Goal: Transaction & Acquisition: Purchase product/service

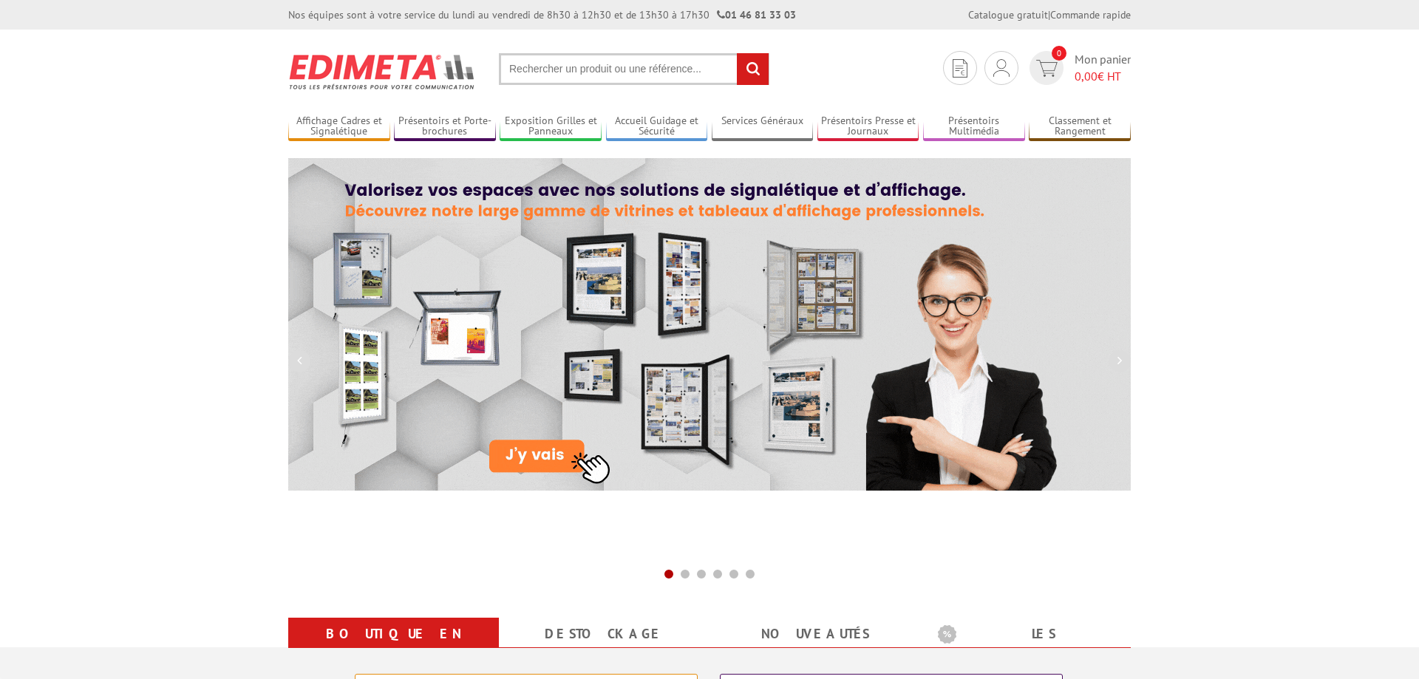
click at [519, 69] on input "text" at bounding box center [634, 69] width 270 height 32
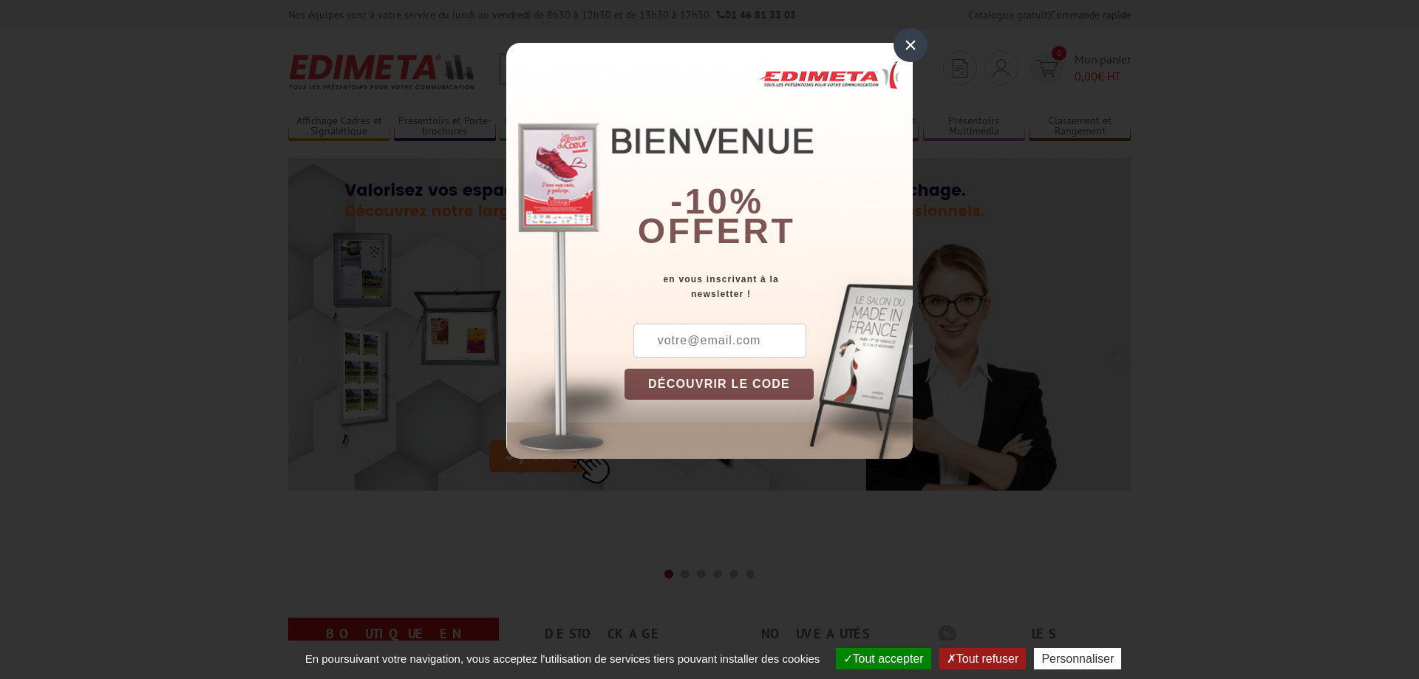
click at [899, 46] on div "×" at bounding box center [910, 45] width 34 height 34
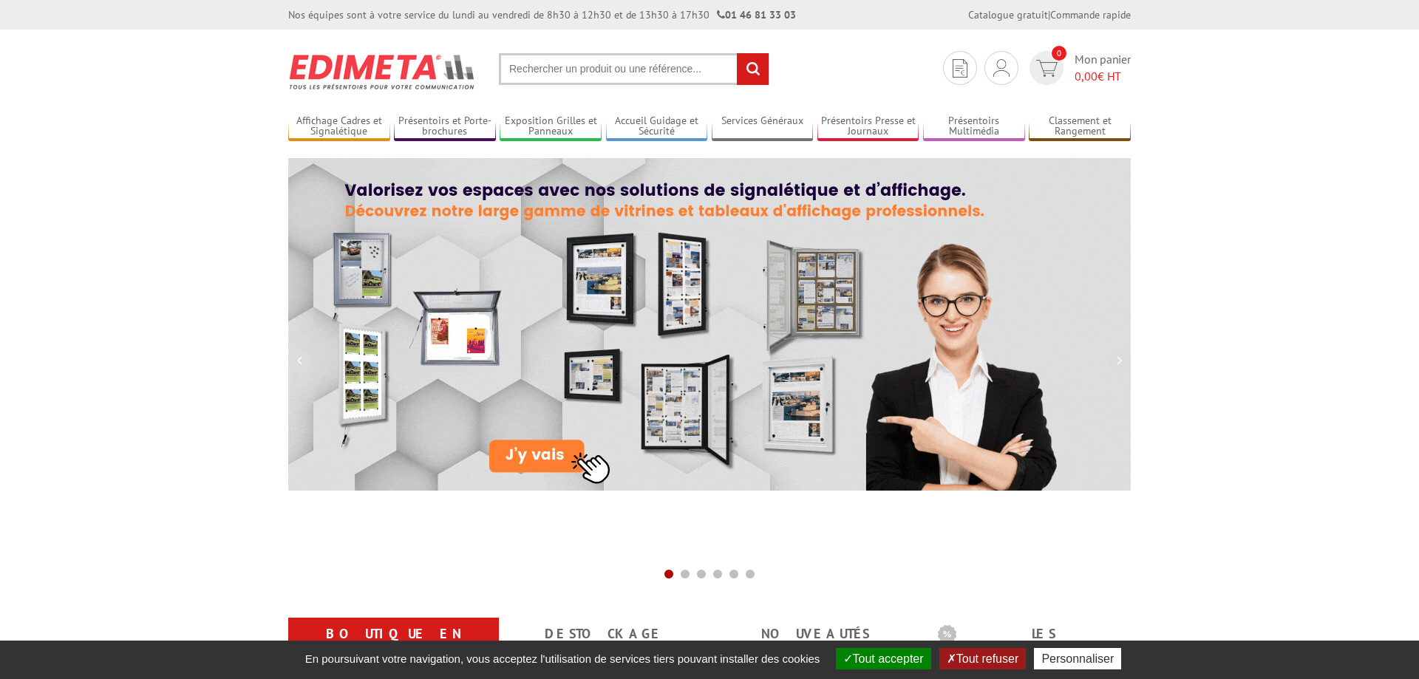
click at [532, 61] on input "text" at bounding box center [634, 69] width 270 height 32
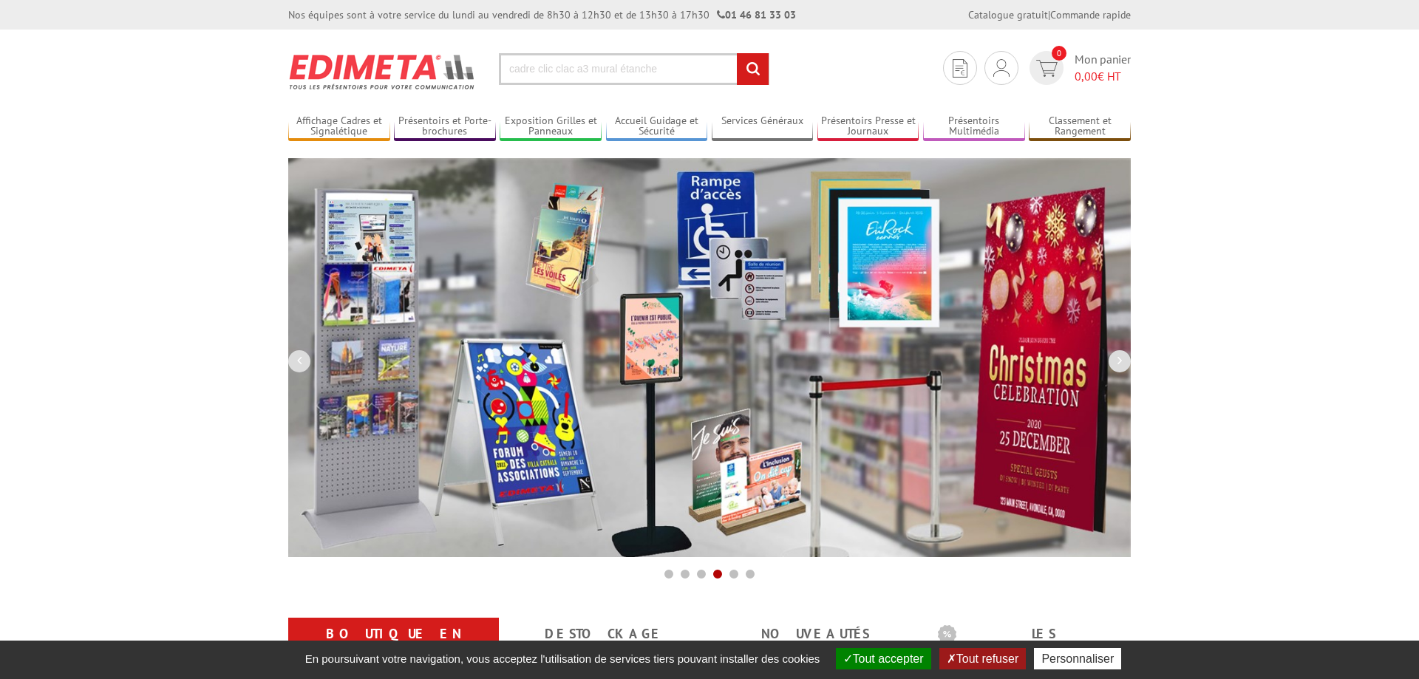
type input "cadre clic clac a3 mural étanche"
click at [737, 53] on input "rechercher" at bounding box center [753, 69] width 32 height 32
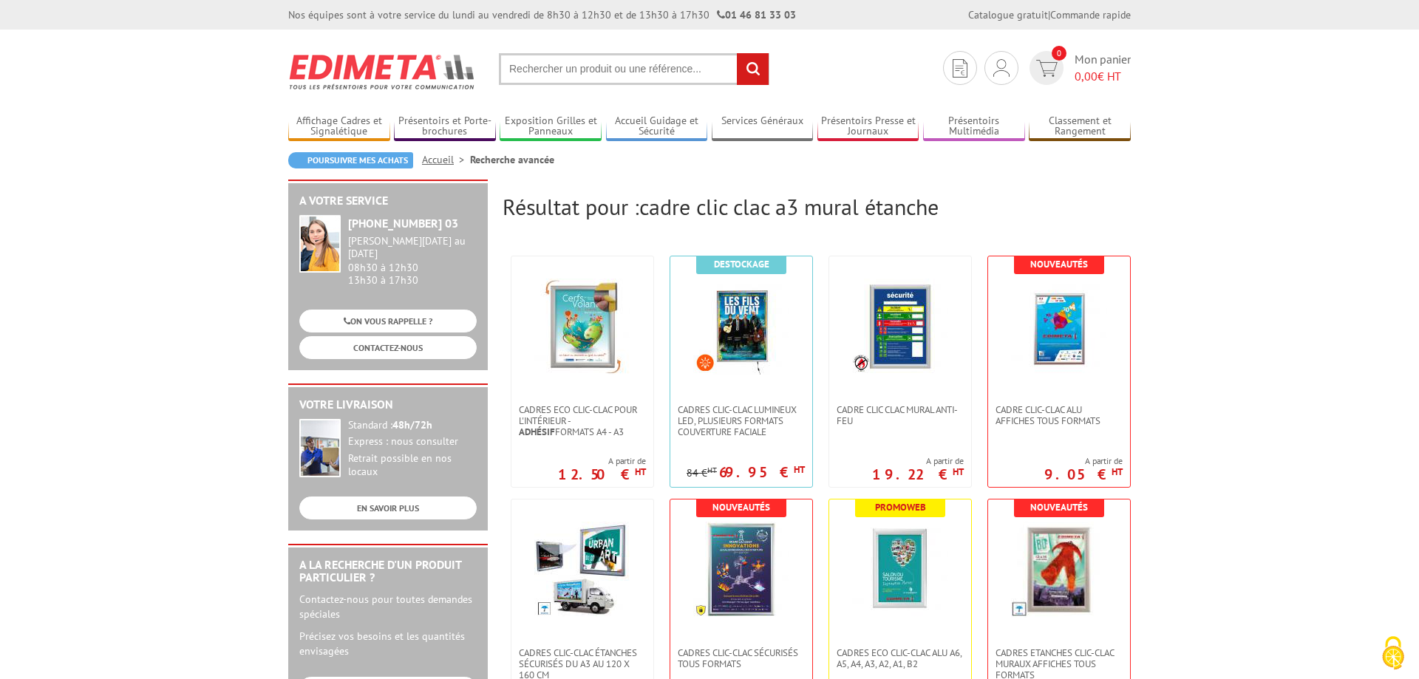
click at [653, 75] on input "text" at bounding box center [634, 69] width 270 height 32
type input "cadre clic clac étanche"
click at [737, 53] on input "rechercher" at bounding box center [753, 69] width 32 height 32
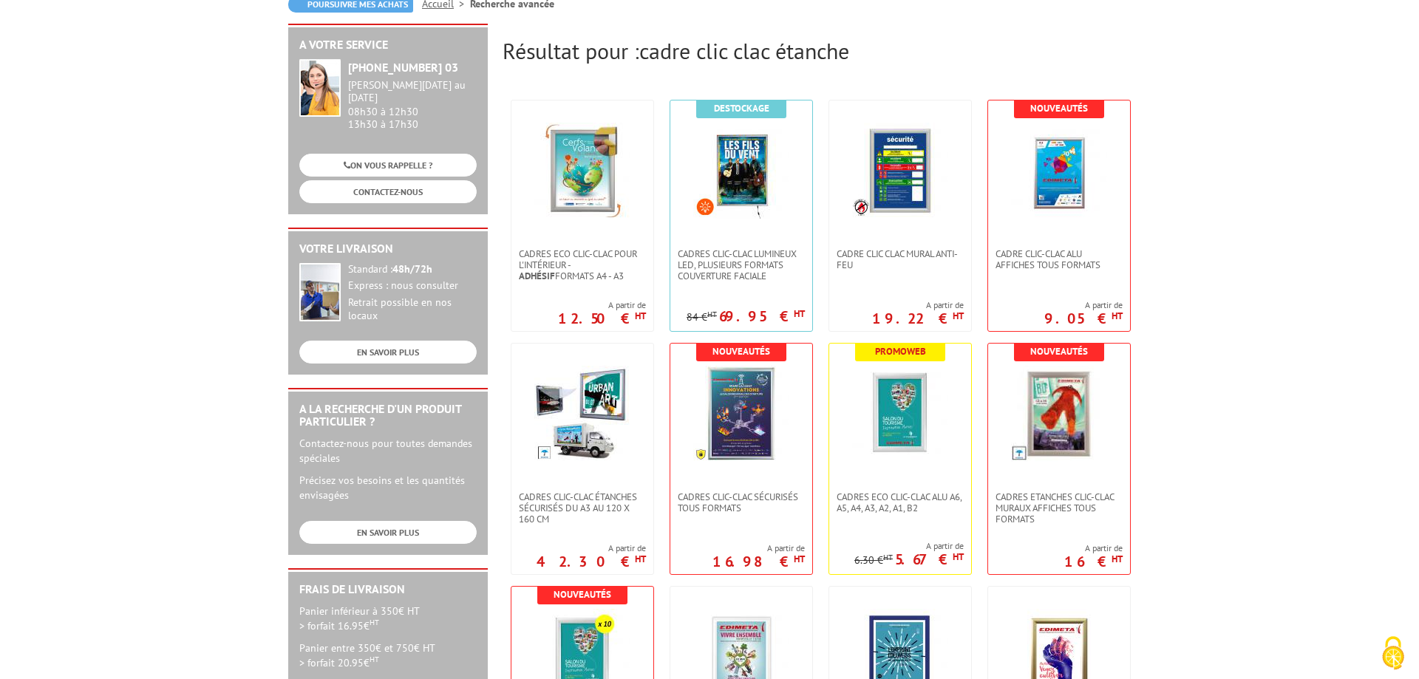
scroll to position [185, 0]
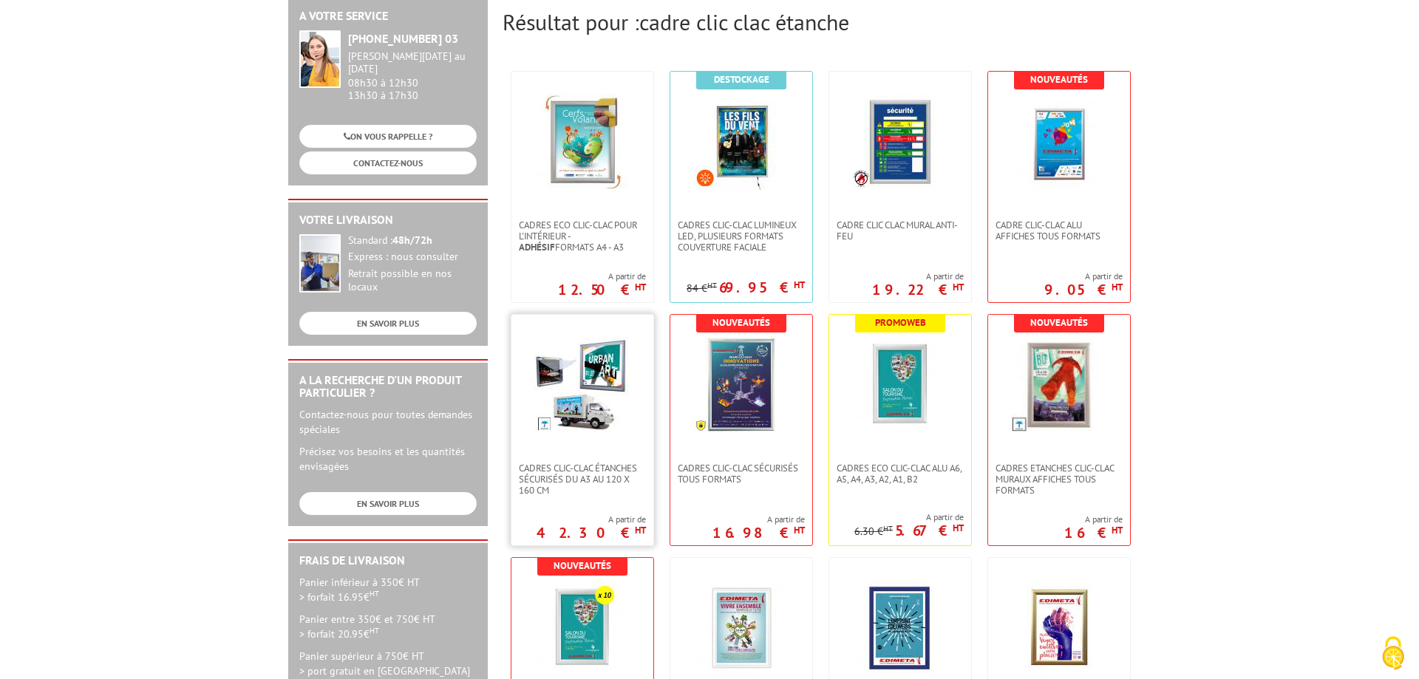
click at [628, 391] on img at bounding box center [582, 385] width 96 height 96
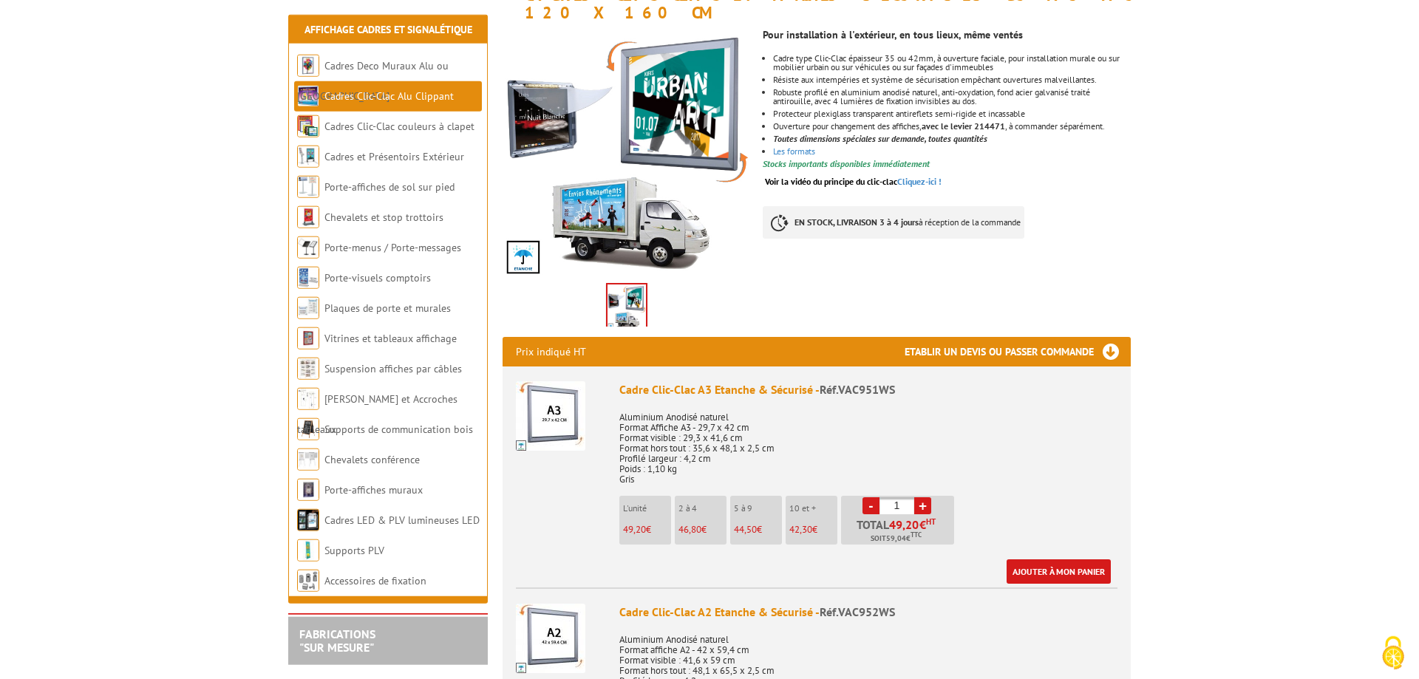
scroll to position [158, 0]
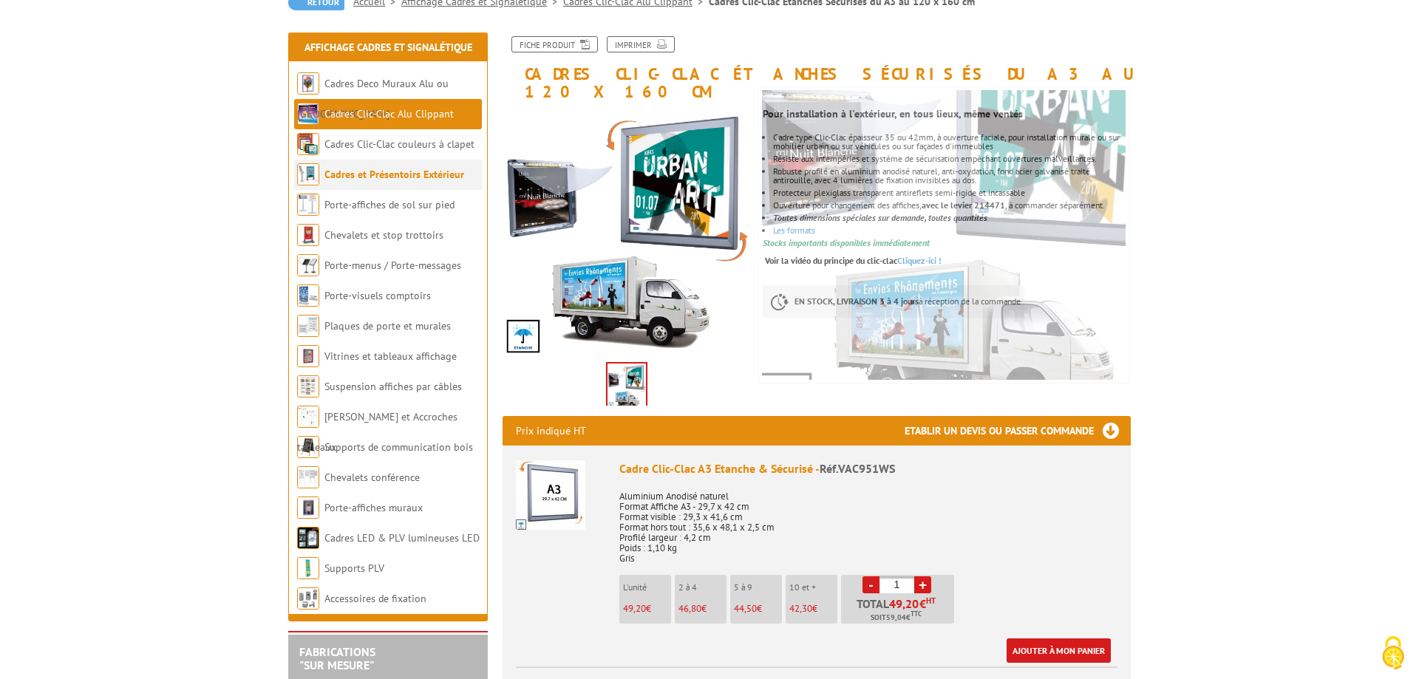
click at [415, 183] on li "Cadres et Présentoirs Extérieur" at bounding box center [388, 175] width 188 height 30
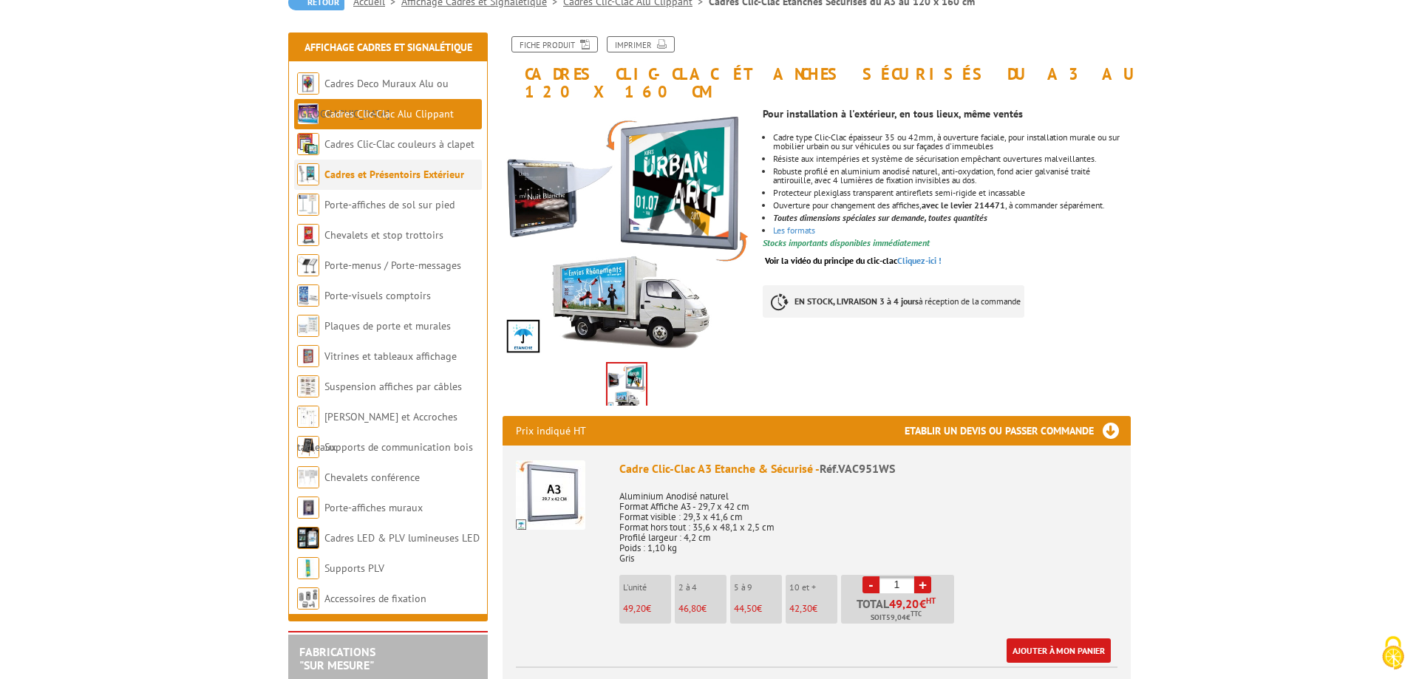
click at [331, 172] on link "Cadres et Présentoirs Extérieur" at bounding box center [394, 174] width 140 height 13
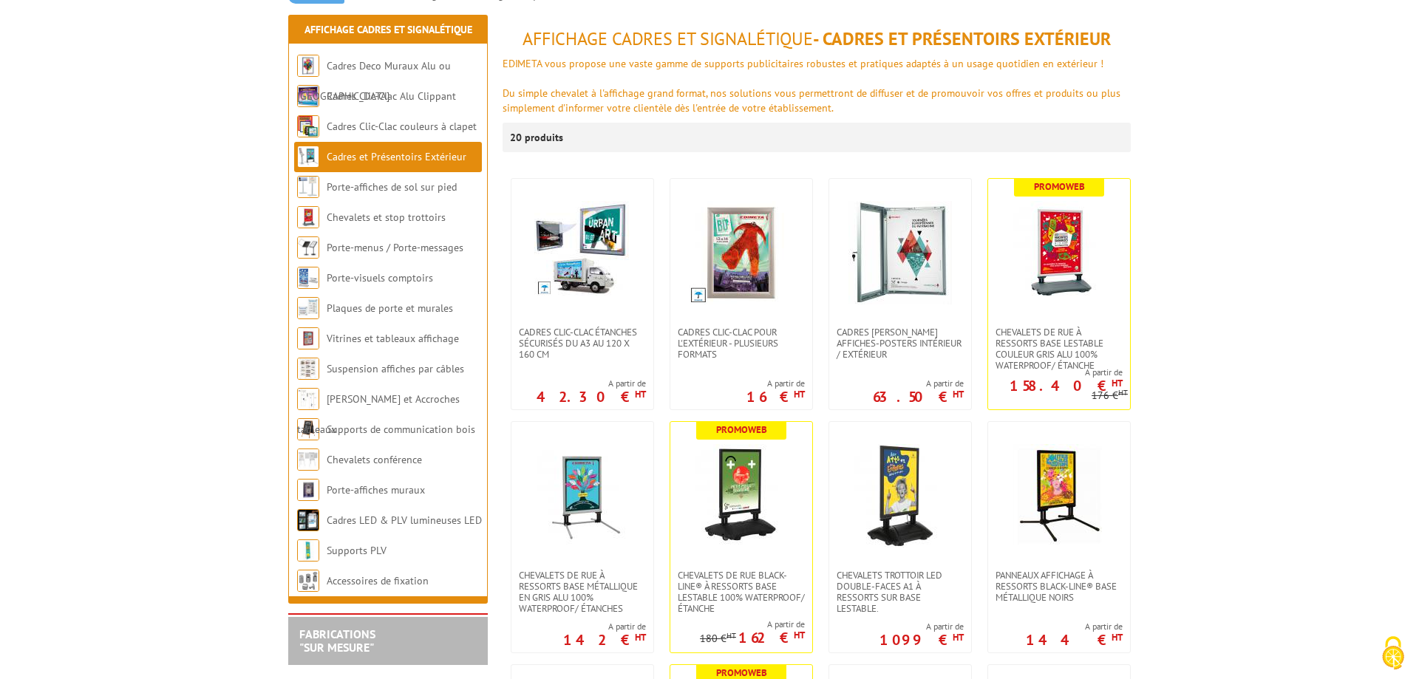
scroll to position [185, 0]
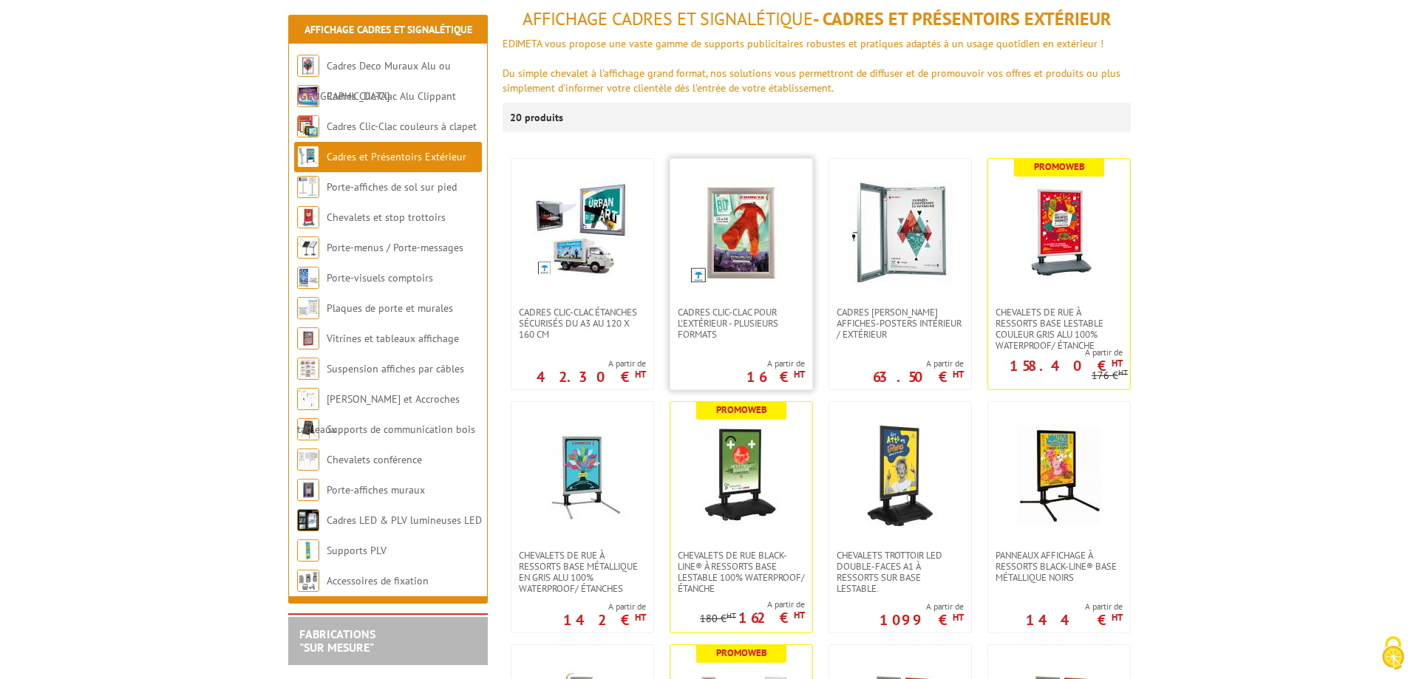
click at [721, 250] on img at bounding box center [740, 232] width 103 height 103
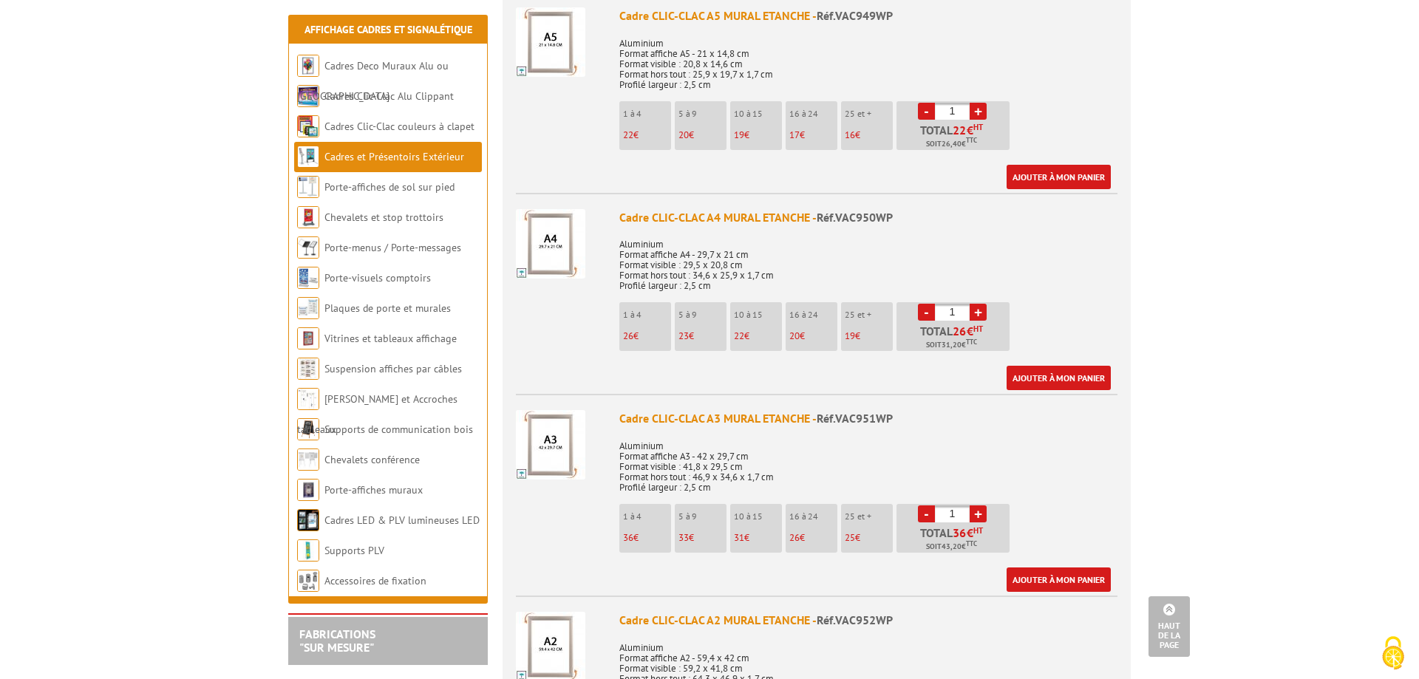
scroll to position [633, 0]
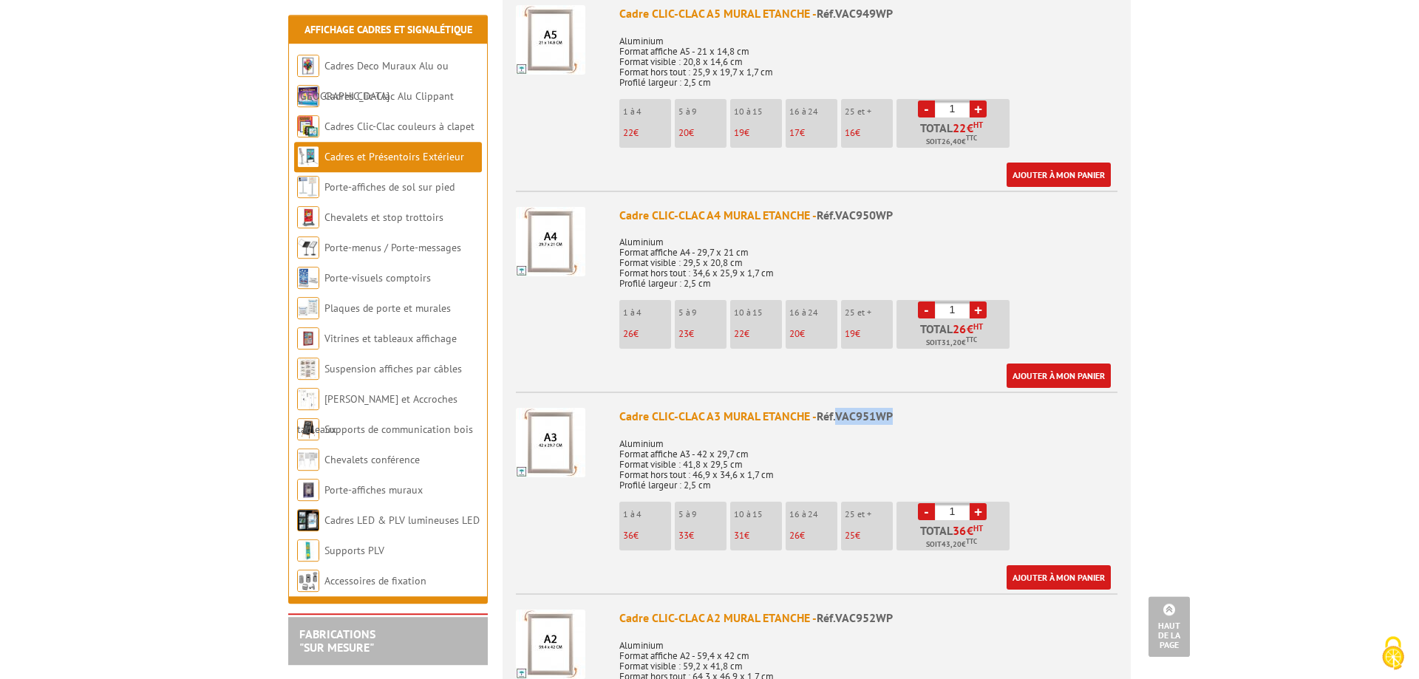
drag, startPoint x: 899, startPoint y: 381, endPoint x: 840, endPoint y: 384, distance: 59.2
click at [840, 408] on div "Cadre CLIC-CLAC A3 MURAL ETANCHE - Réf.VAC951WP" at bounding box center [868, 416] width 498 height 17
click at [835, 429] on p "Aluminium Format affiche A3 - 42 x 29,7 cm Format visible : 41,8 x 29,5 cm Form…" at bounding box center [868, 460] width 498 height 62
click at [1040, 565] on link "Ajouter à mon panier" at bounding box center [1058, 577] width 104 height 24
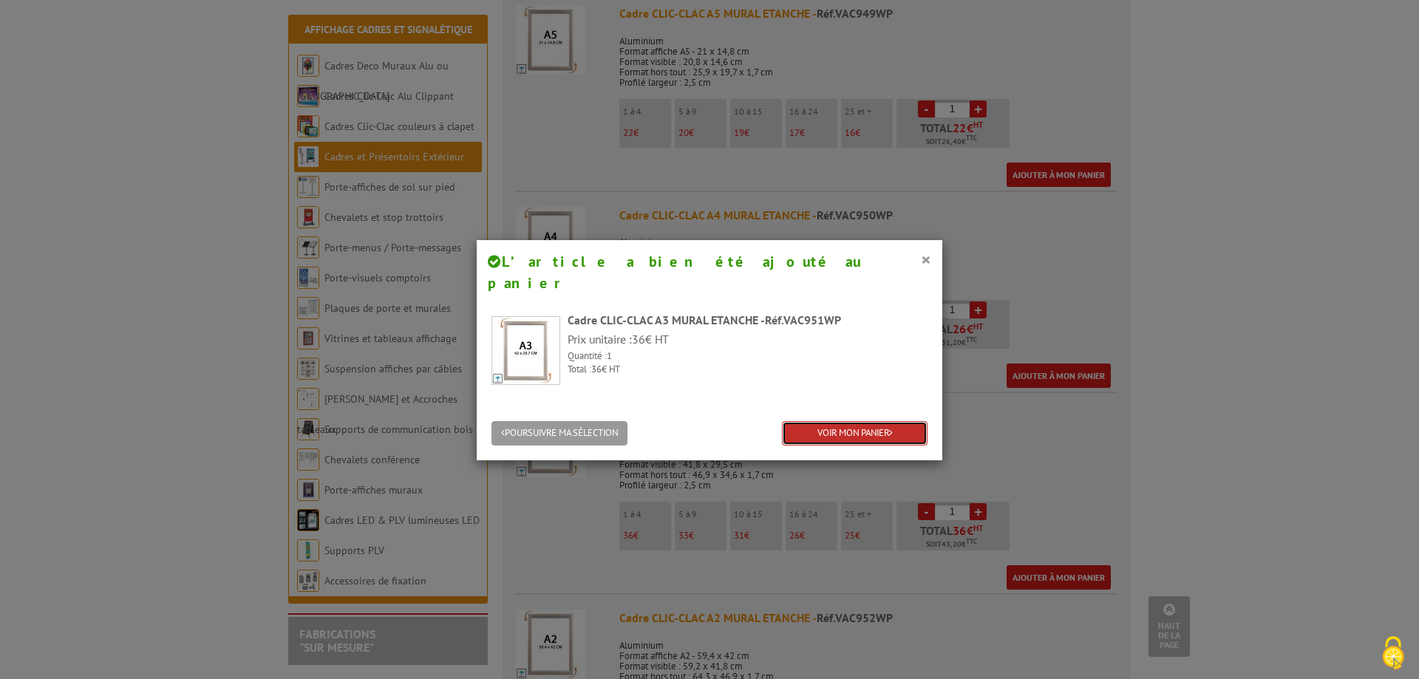
click at [860, 421] on link "VOIR MON PANIER" at bounding box center [855, 433] width 146 height 24
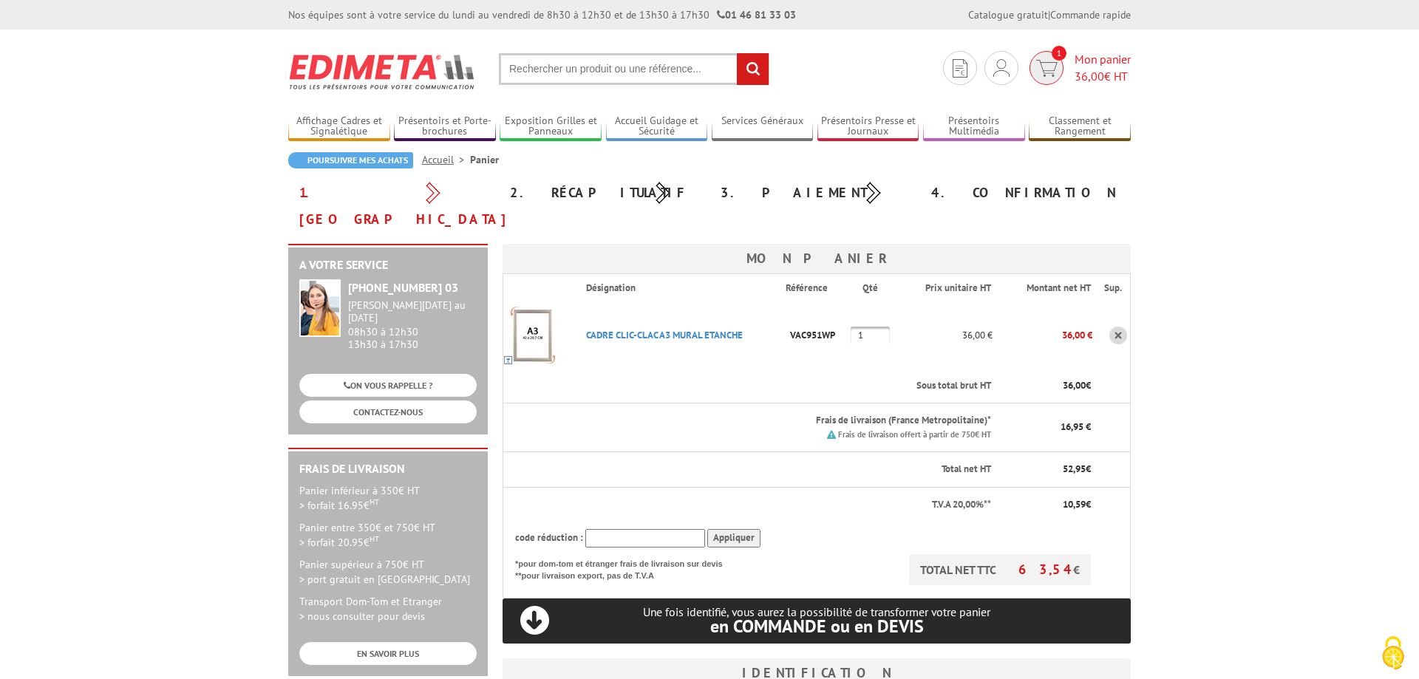
click at [1097, 68] on span "36,00 € HT" at bounding box center [1102, 76] width 56 height 17
click at [639, 322] on p "CADRE CLIC-CLAC A3 MURAL ETANCHE" at bounding box center [679, 335] width 211 height 26
click at [640, 329] on link "CADRE CLIC-CLAC A3 MURAL ETANCHE" at bounding box center [664, 335] width 157 height 13
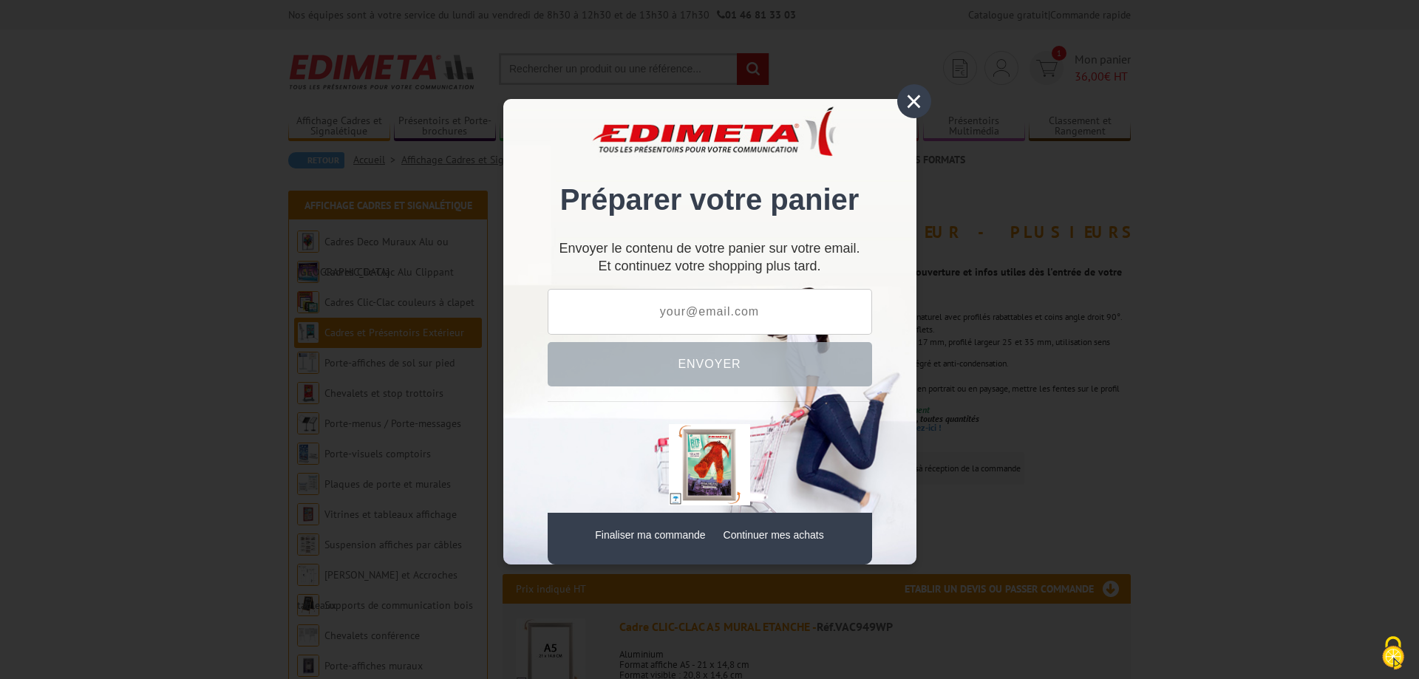
click at [545, 61] on div "× Préparer votre panier Envoyer le contenu de votre panier sur votre email. Et …" at bounding box center [709, 339] width 1419 height 679
click at [910, 100] on div "×" at bounding box center [914, 101] width 34 height 34
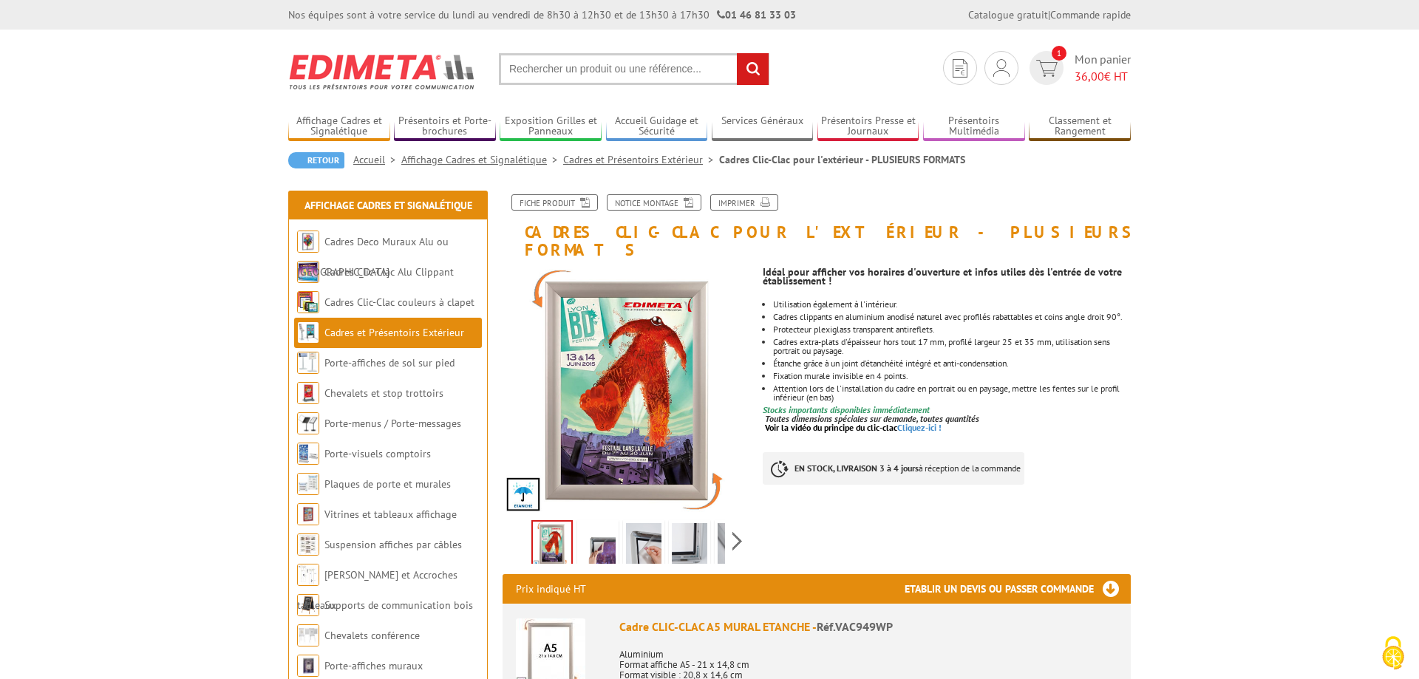
click at [499, 71] on input "text" at bounding box center [634, 69] width 270 height 32
type input "214080"
click at [614, 122] on link "Porte-affiches / Porte-messages extérieurs étanches sur pied h 133 ou h 155 cm" at bounding box center [634, 132] width 247 height 34
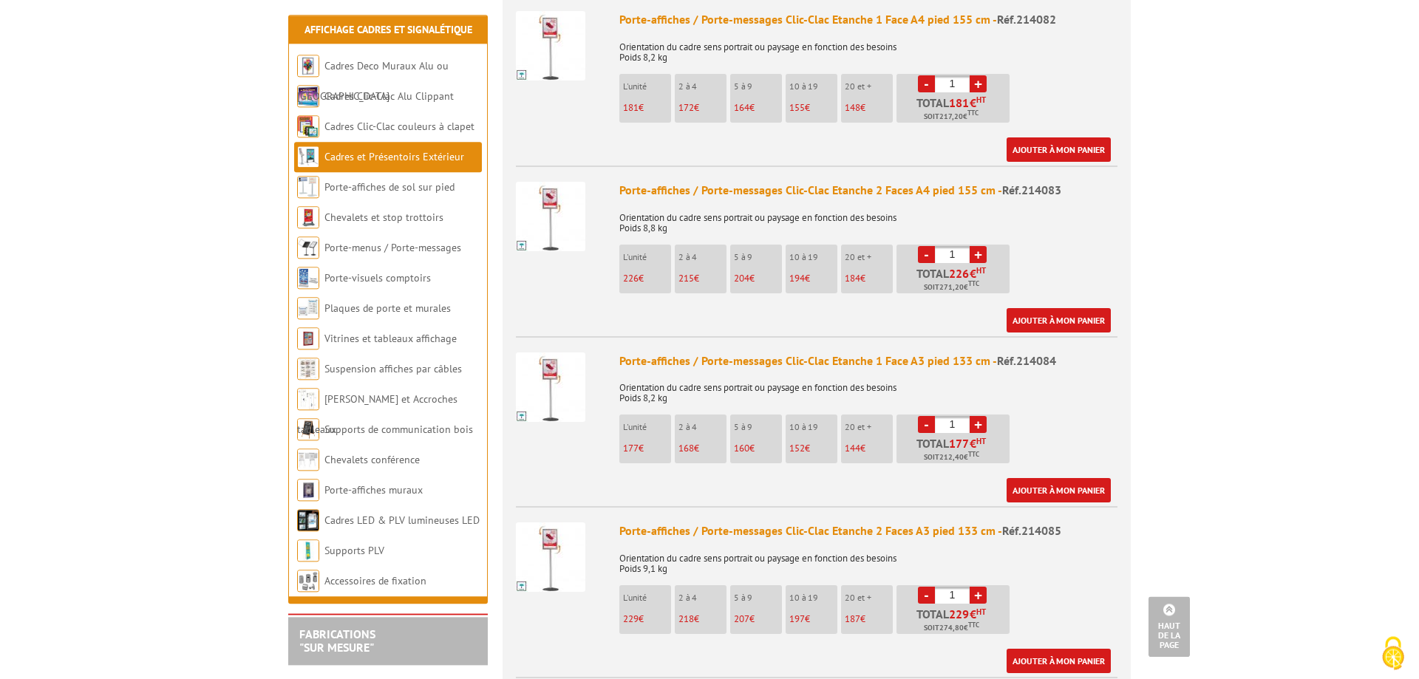
scroll to position [976, 0]
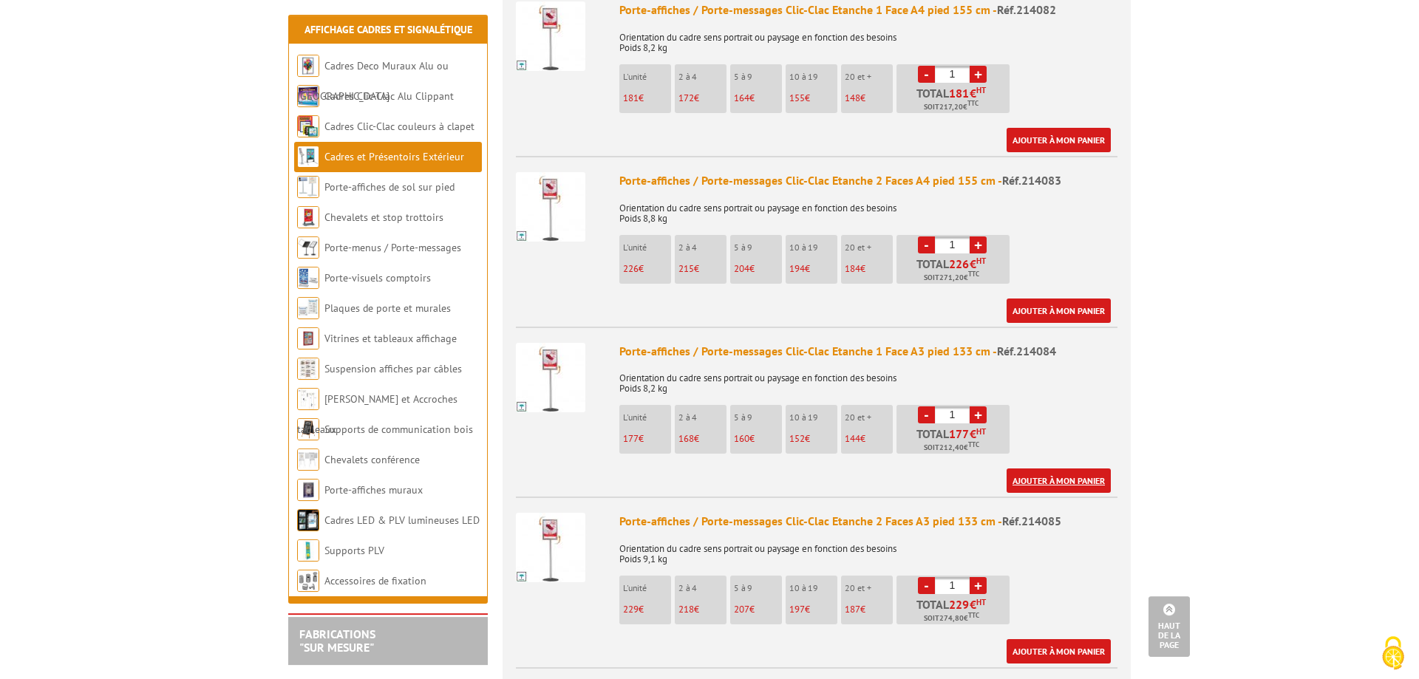
click at [1056, 468] on link "Ajouter à mon panier" at bounding box center [1058, 480] width 104 height 24
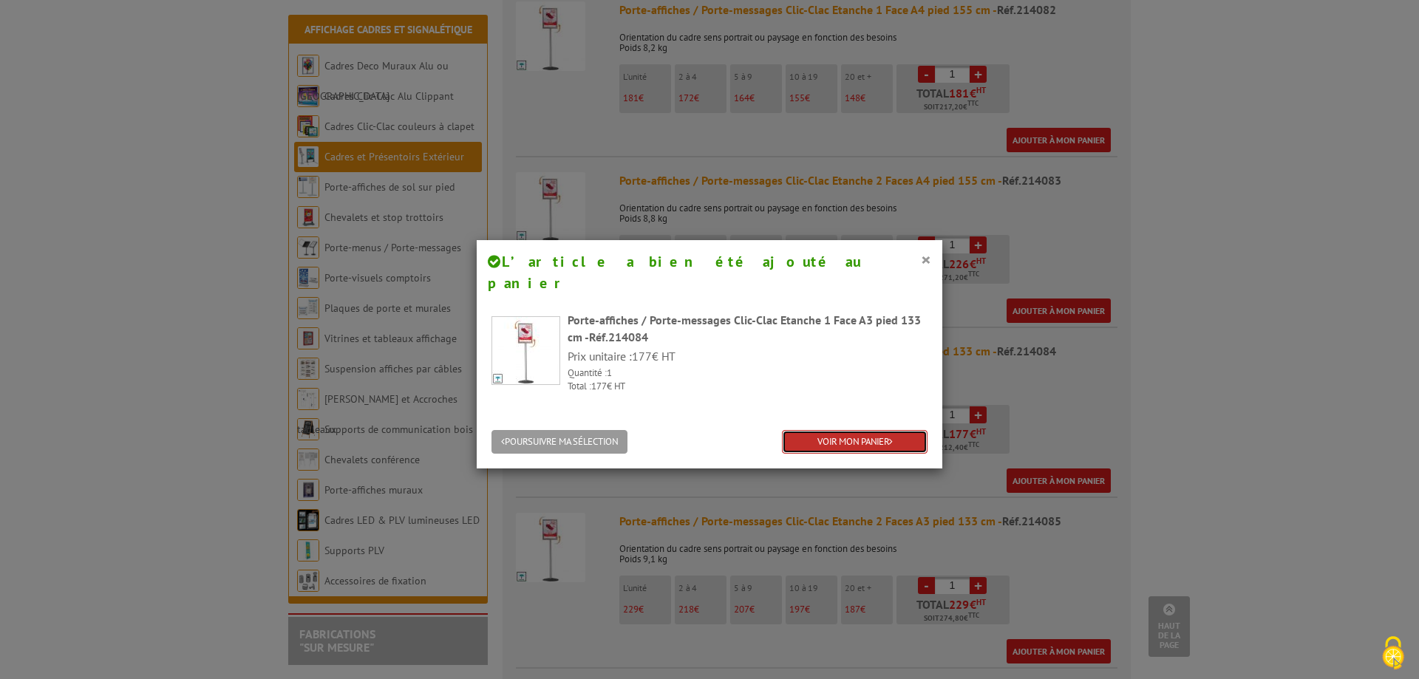
click at [860, 430] on link "VOIR MON PANIER" at bounding box center [855, 442] width 146 height 24
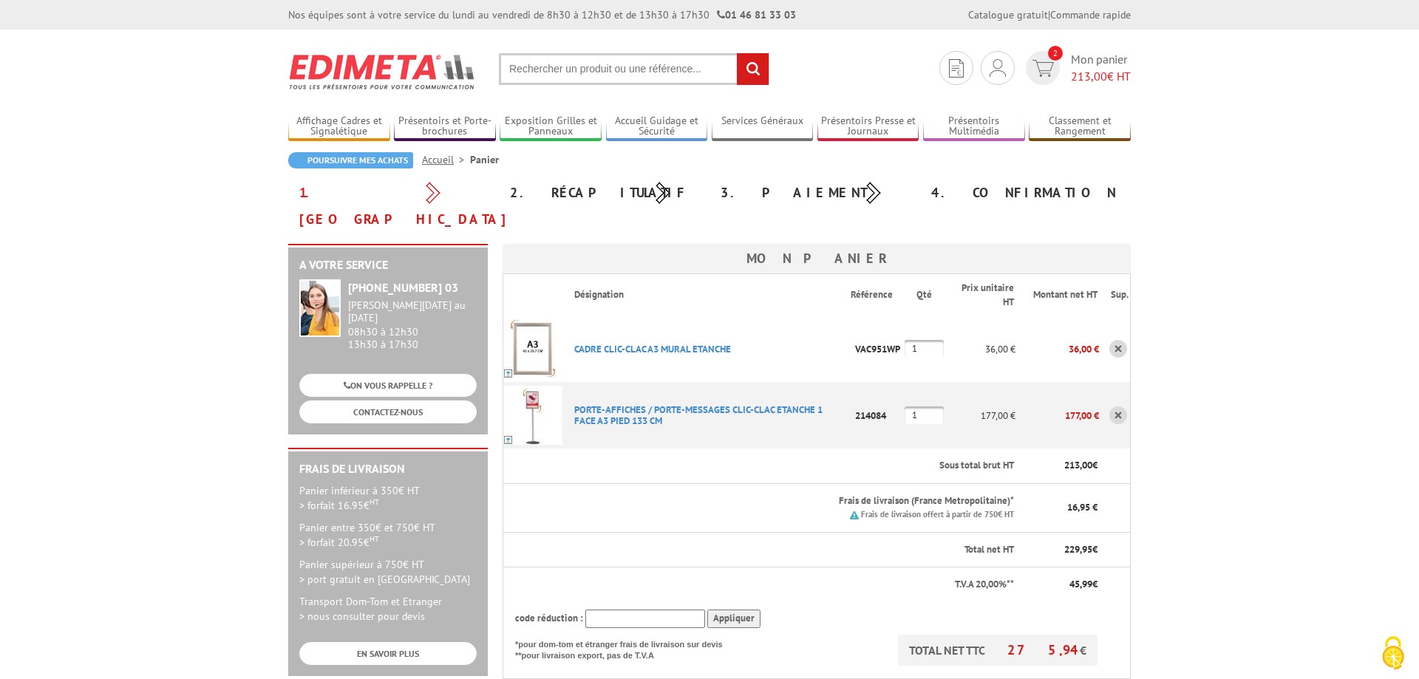
click at [1256, 403] on body "Nos équipes sont à votre service du [DATE] au [DATE] de 8h30 à 12h30 et de 13h3…" at bounding box center [709, 674] width 1419 height 1349
click at [1107, 69] on span "213,00 € HT" at bounding box center [1101, 76] width 60 height 17
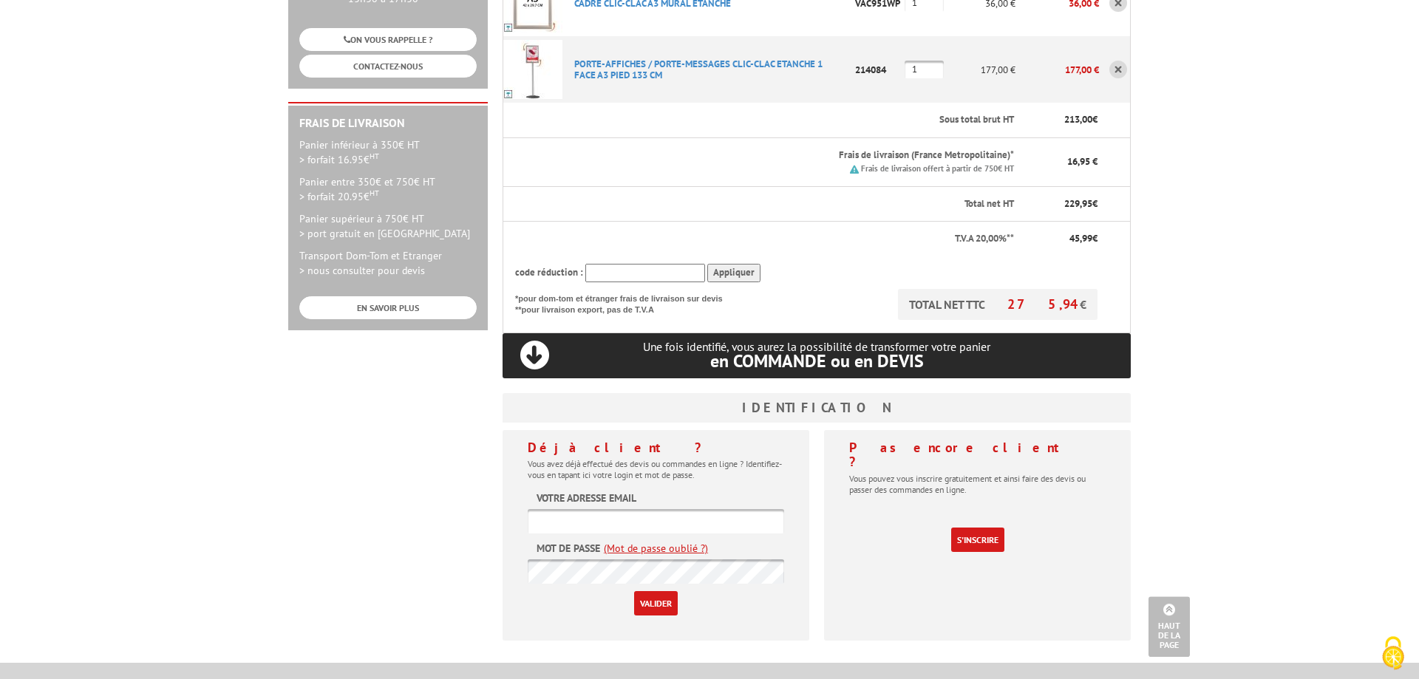
scroll to position [369, 0]
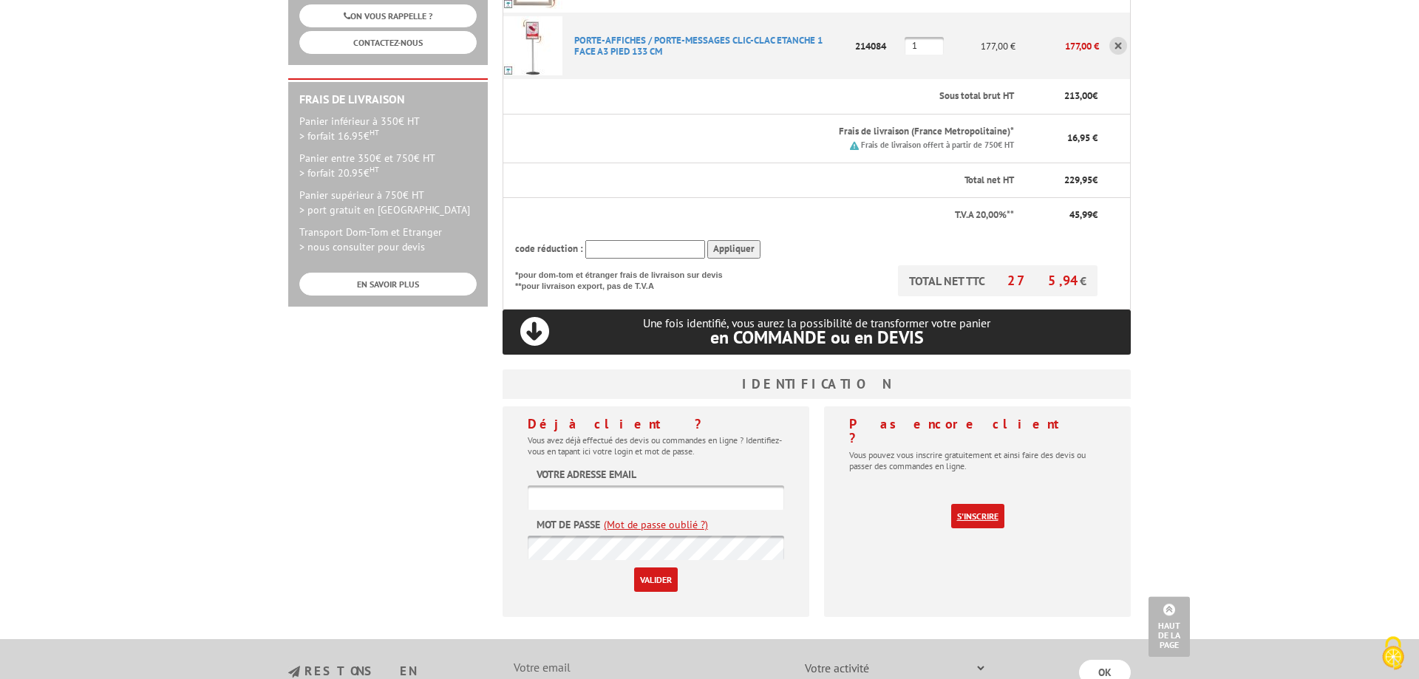
click at [976, 504] on link "S'inscrire" at bounding box center [977, 516] width 53 height 24
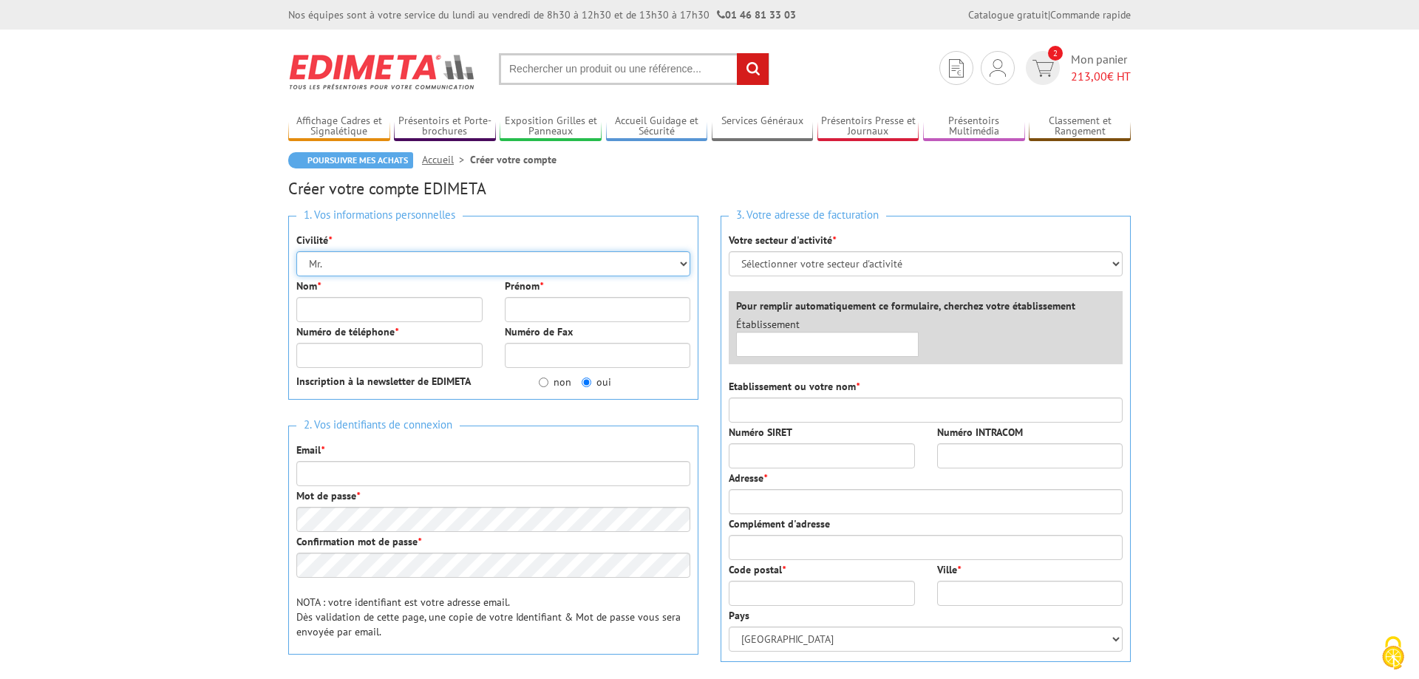
click at [296, 251] on select "Mr. Mme. Mlle." at bounding box center [493, 263] width 394 height 25
select select "Mme."
click option "Mme." at bounding box center [0, 0] width 0 height 0
click at [341, 307] on input "Nom *" at bounding box center [389, 309] width 186 height 25
type input "JOLY"
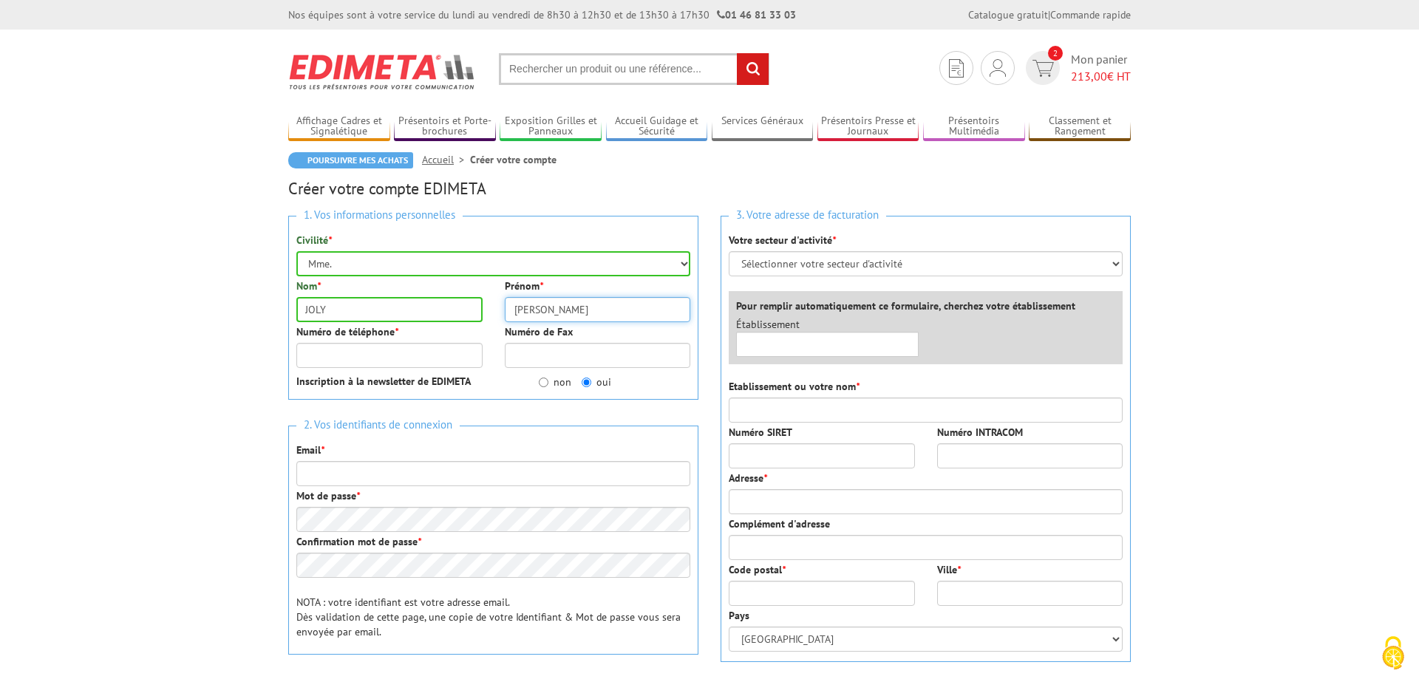
type input "[PERSON_NAME]"
type input "0476574570"
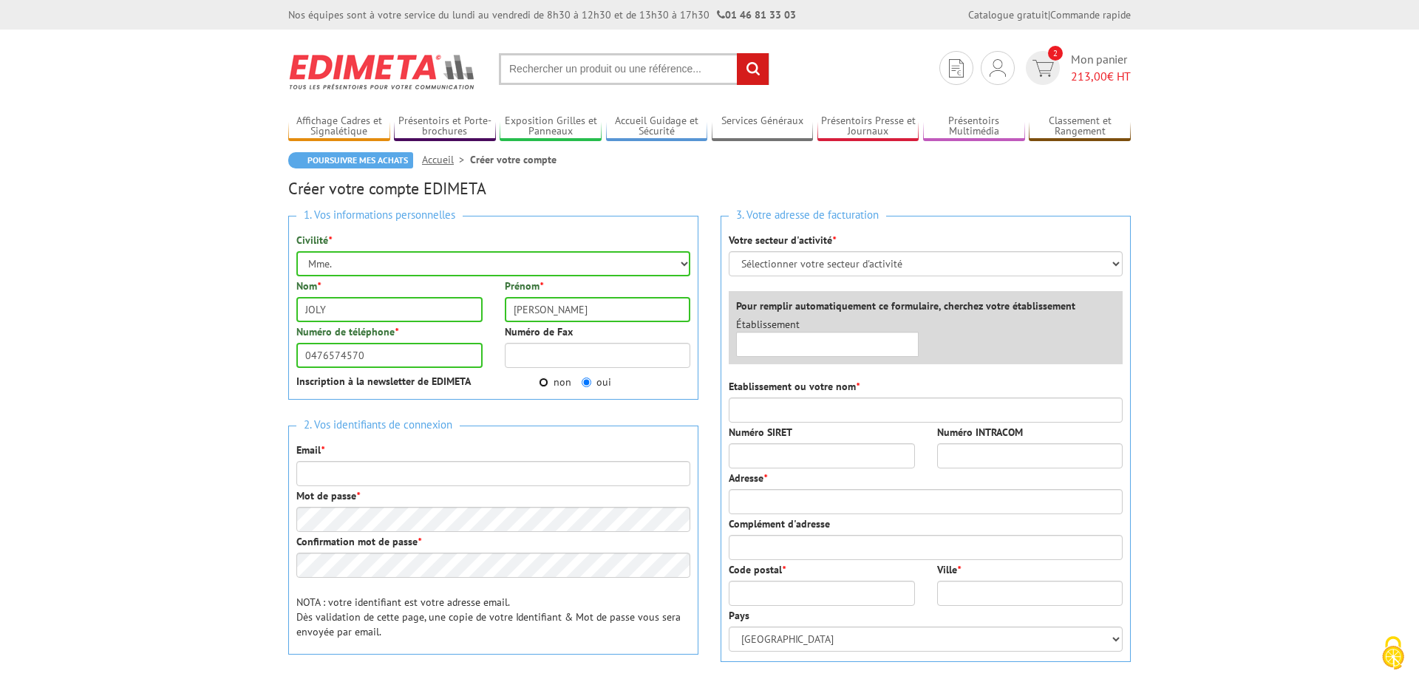
click at [540, 386] on input "non" at bounding box center [544, 383] width 10 height 10
radio input "true"
click at [386, 463] on input "Email *" at bounding box center [493, 473] width 394 height 25
type input "[PERSON_NAME][EMAIL_ADDRESS][DOMAIN_NAME]"
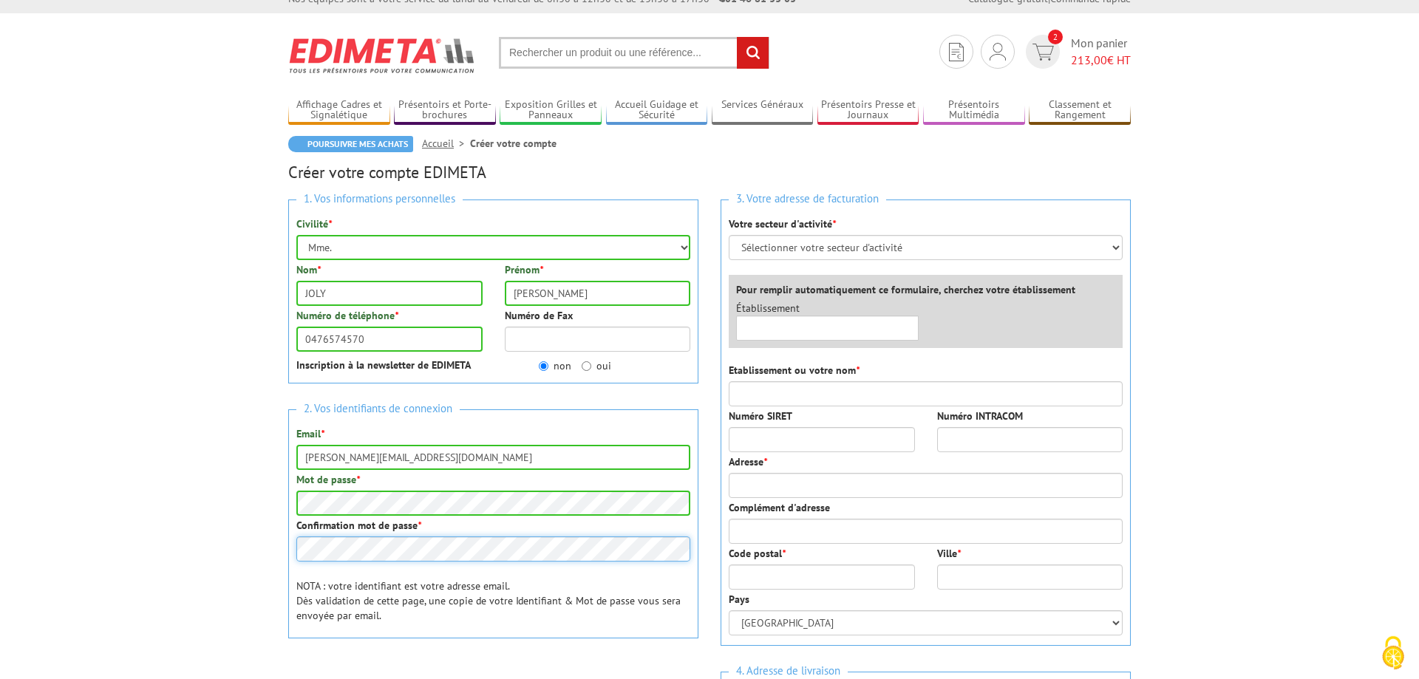
scroll to position [27, 0]
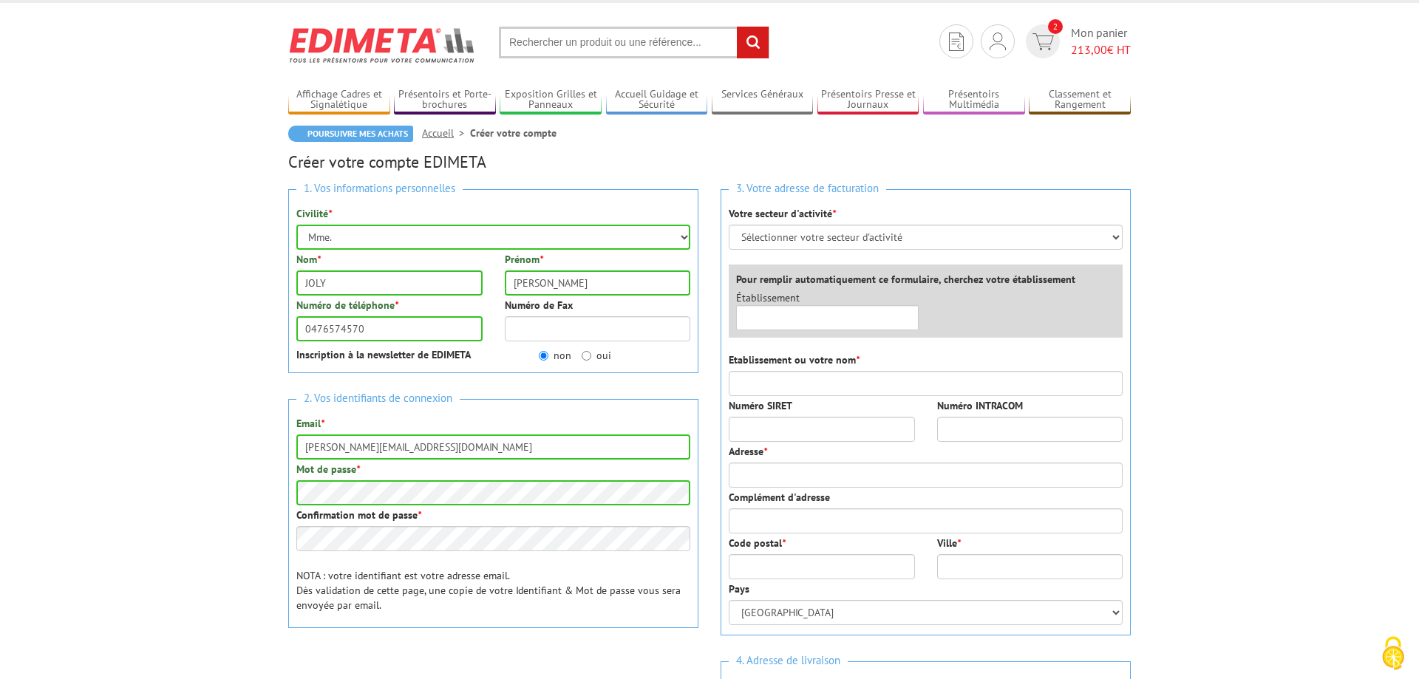
click at [563, 596] on p "NOTA : votre identifiant est votre adresse email. Dès validation de cette page,…" at bounding box center [493, 590] width 394 height 44
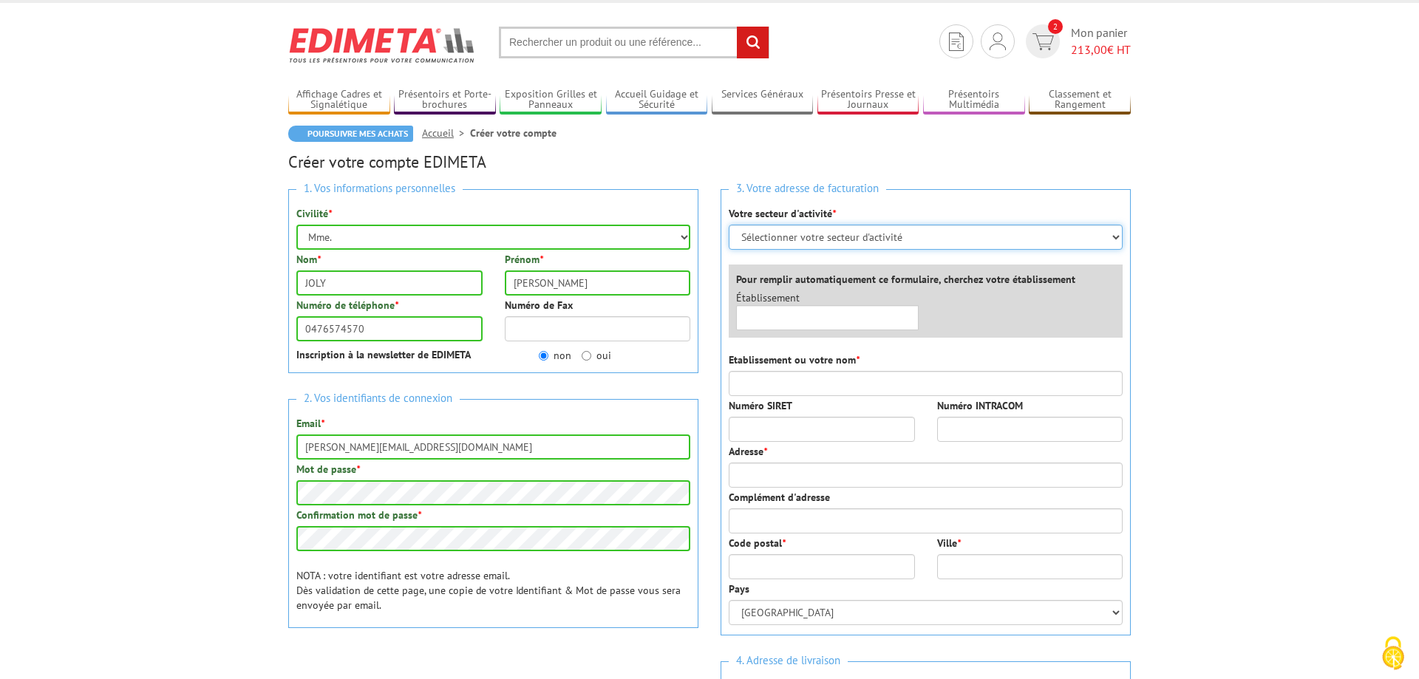
click at [729, 225] on select "Sélectionner votre secteur d'activité Administrations et collectivités Magasins…" at bounding box center [926, 237] width 394 height 25
select select "878"
click option "Entreprises du secteur privé" at bounding box center [0, 0] width 0 height 0
click at [782, 321] on input "text" at bounding box center [827, 317] width 183 height 25
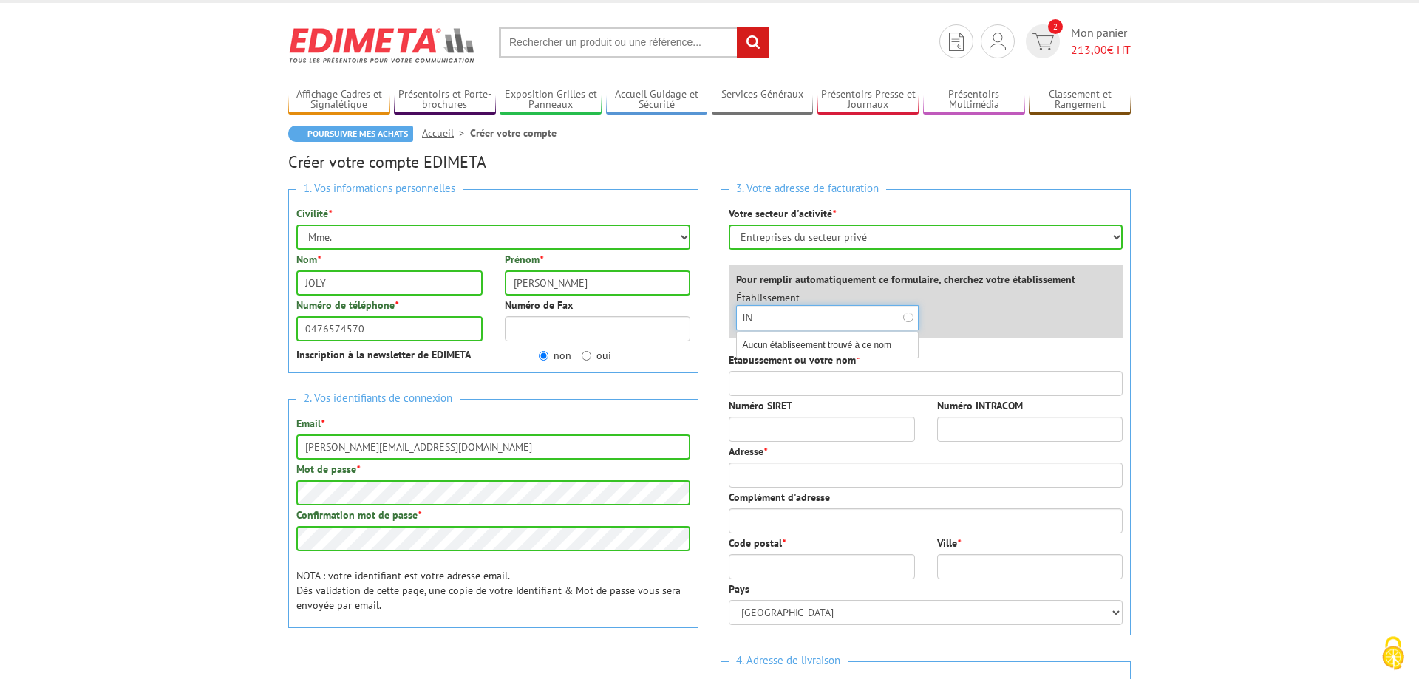
type input "I"
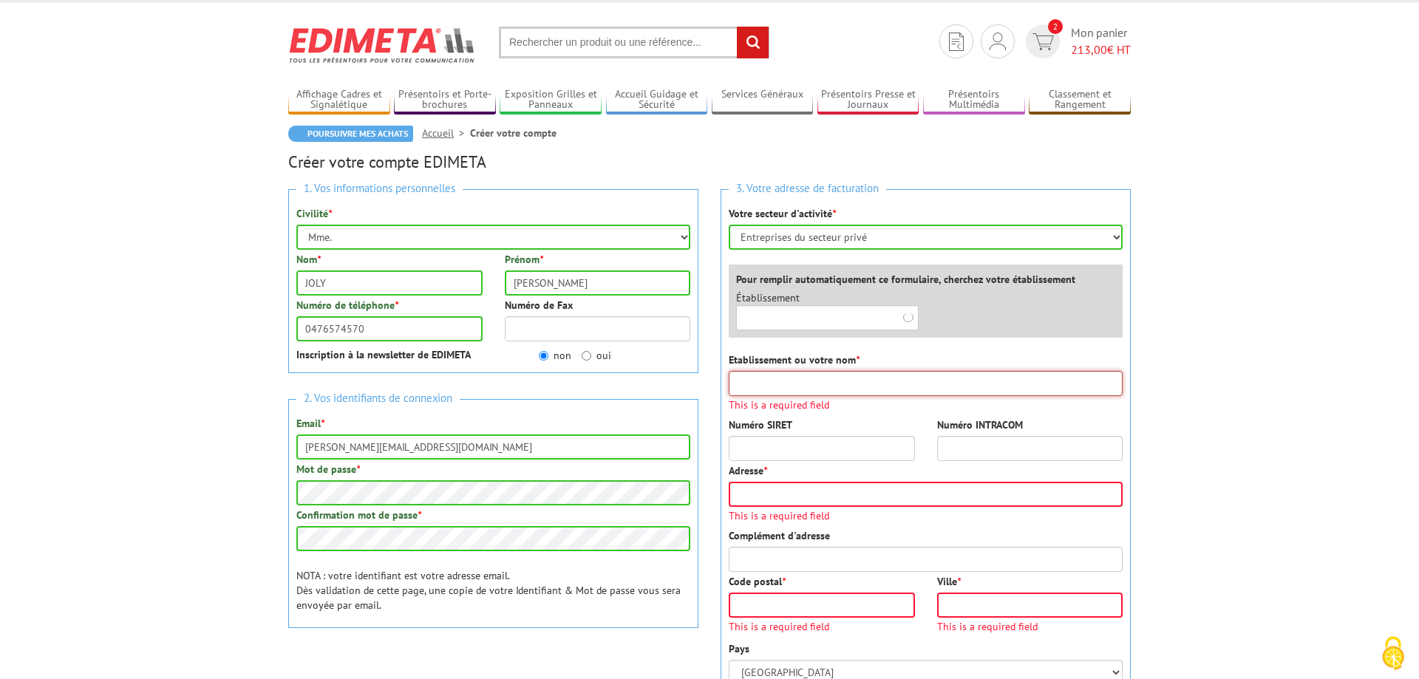
click at [758, 383] on input "Etablissement ou votre nom *" at bounding box center [926, 383] width 394 height 25
click at [805, 377] on input "Etablissement ou votre nom *" at bounding box center [926, 383] width 394 height 25
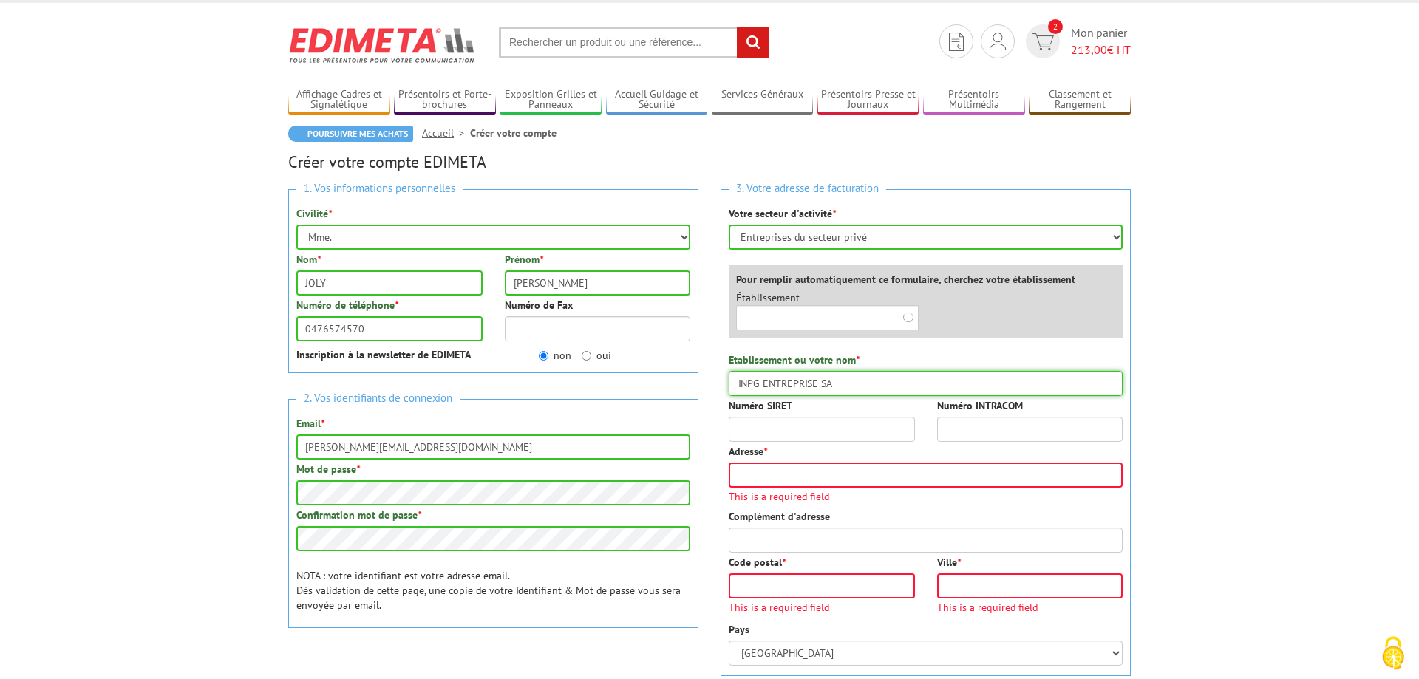
type input "INPG ENTREPRISE SA"
type input "38206032500034"
type input "FR81382060325"
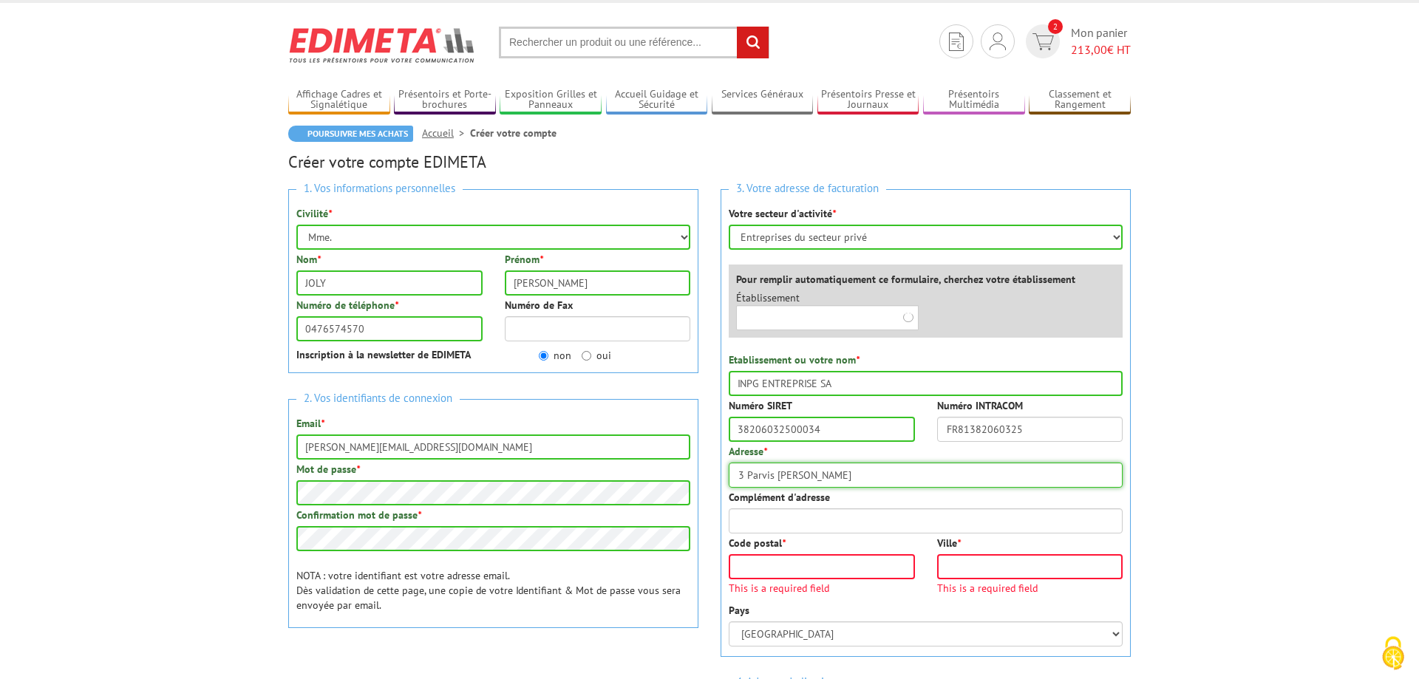
type input "3 Parvis [PERSON_NAME]"
click at [818, 573] on input "38038" at bounding box center [822, 566] width 186 height 25
type input "38031"
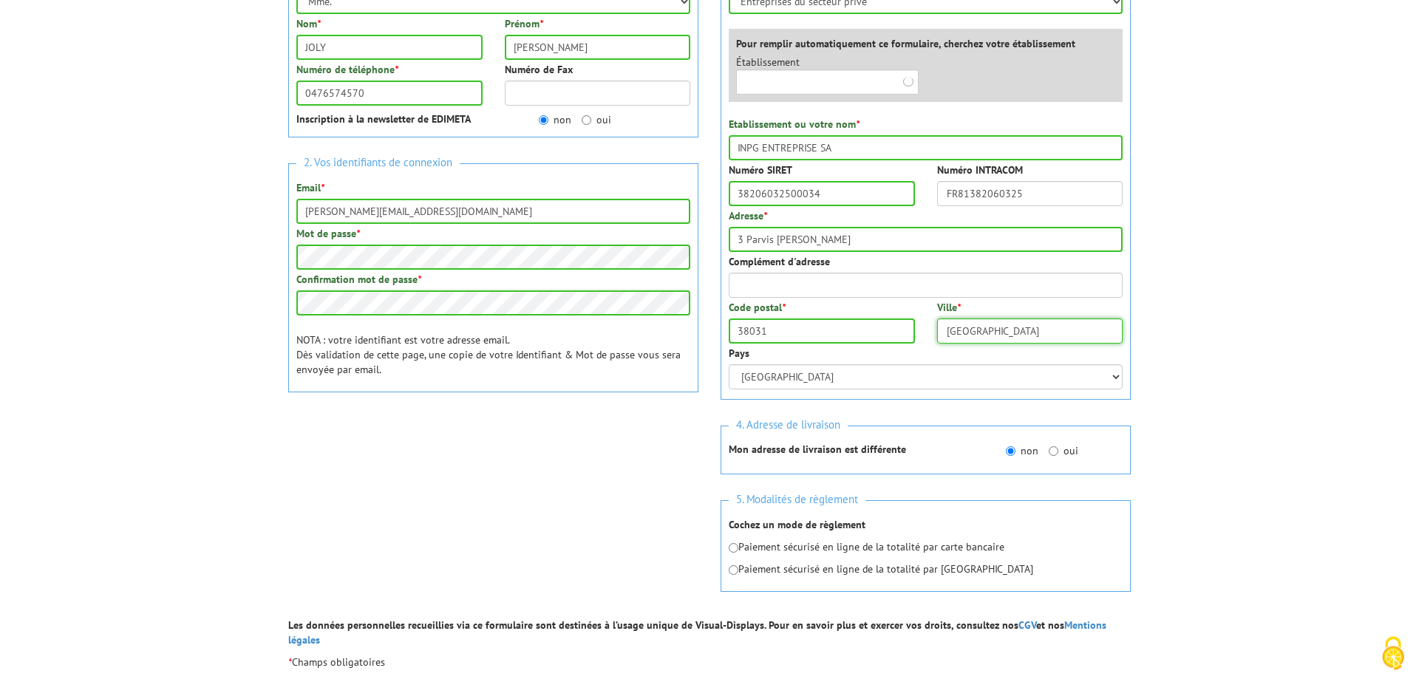
scroll to position [290, 0]
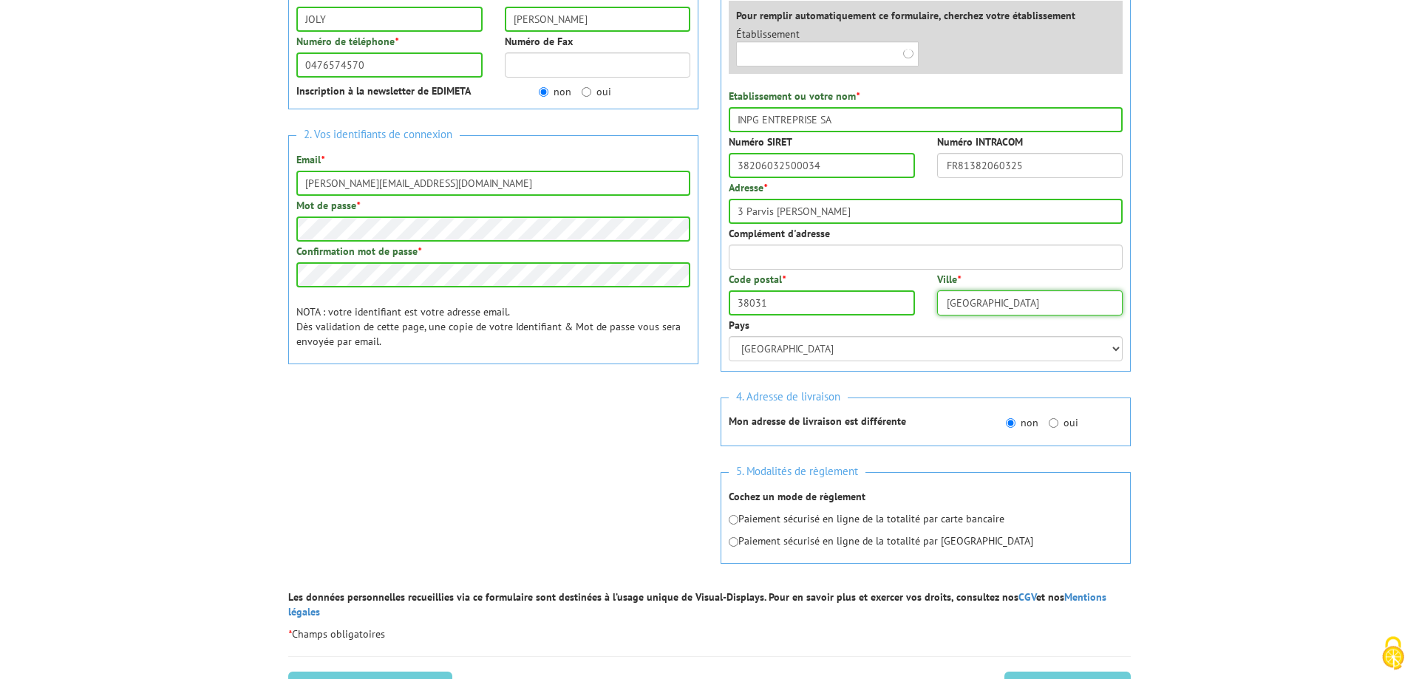
type input "[GEOGRAPHIC_DATA]"
click at [1055, 426] on input "oui" at bounding box center [1053, 423] width 10 height 10
radio input "true"
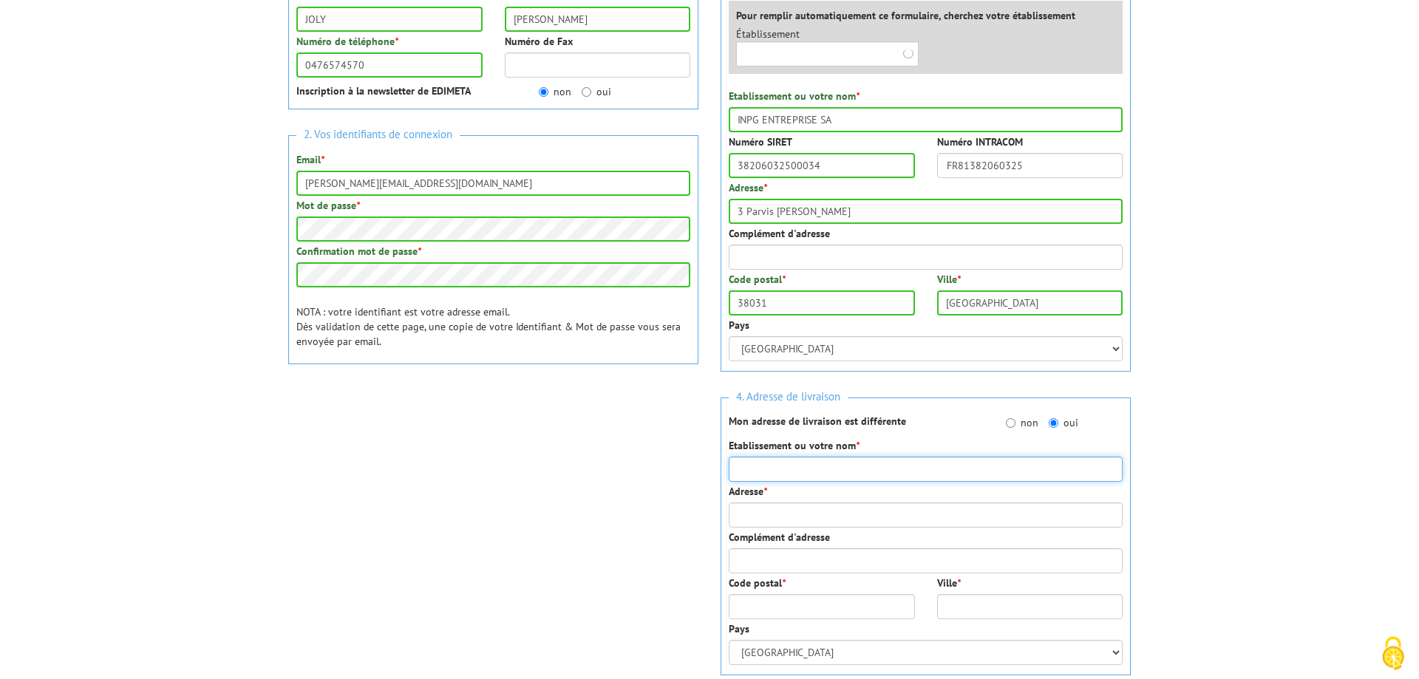
click at [751, 480] on input "Etablissement ou votre nom *" at bounding box center [926, 469] width 394 height 25
type input "INPG ENTREPRISE SA"
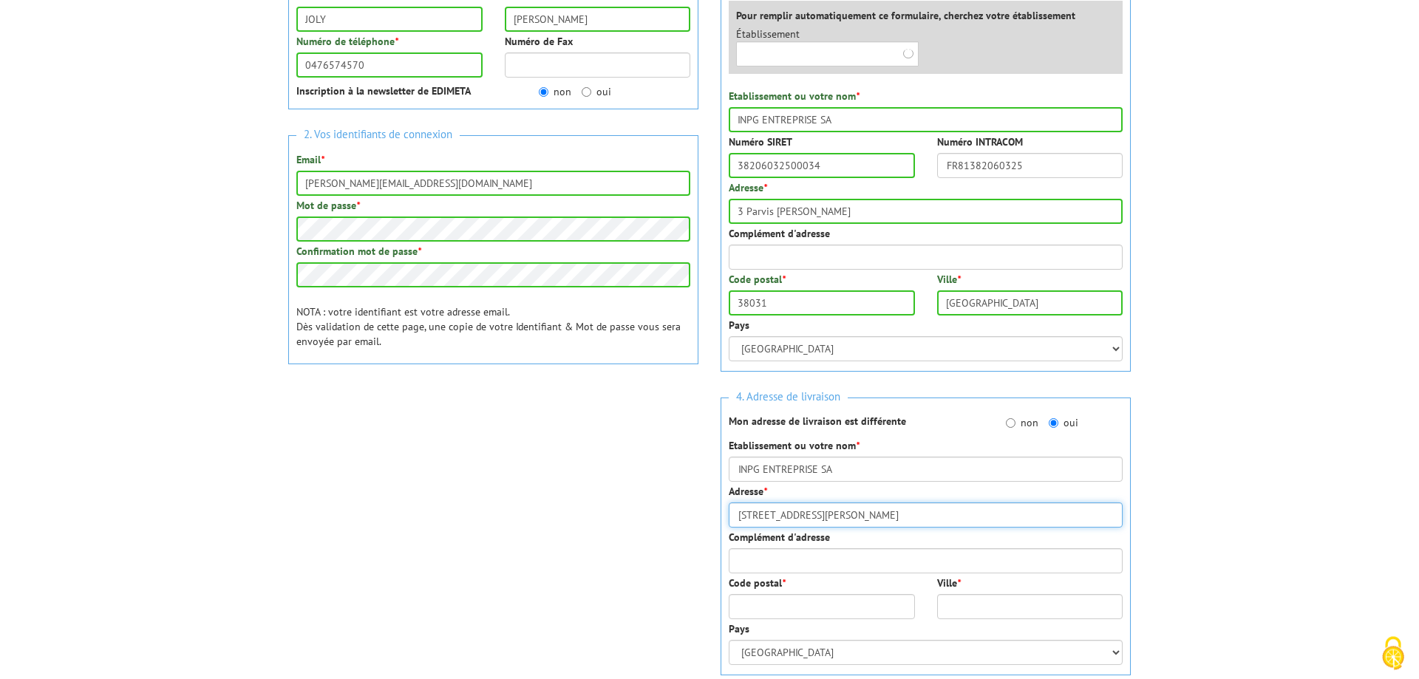
type input "[STREET_ADDRESS][PERSON_NAME]"
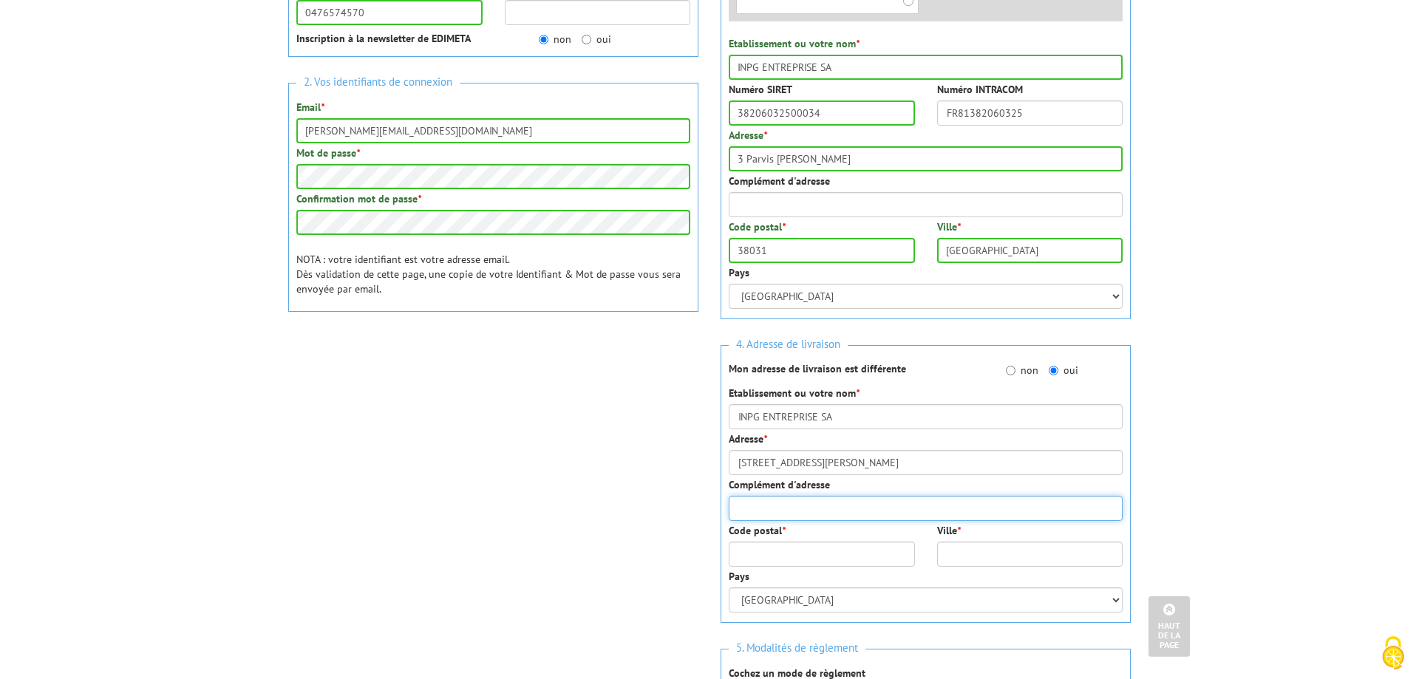
scroll to position [422, 0]
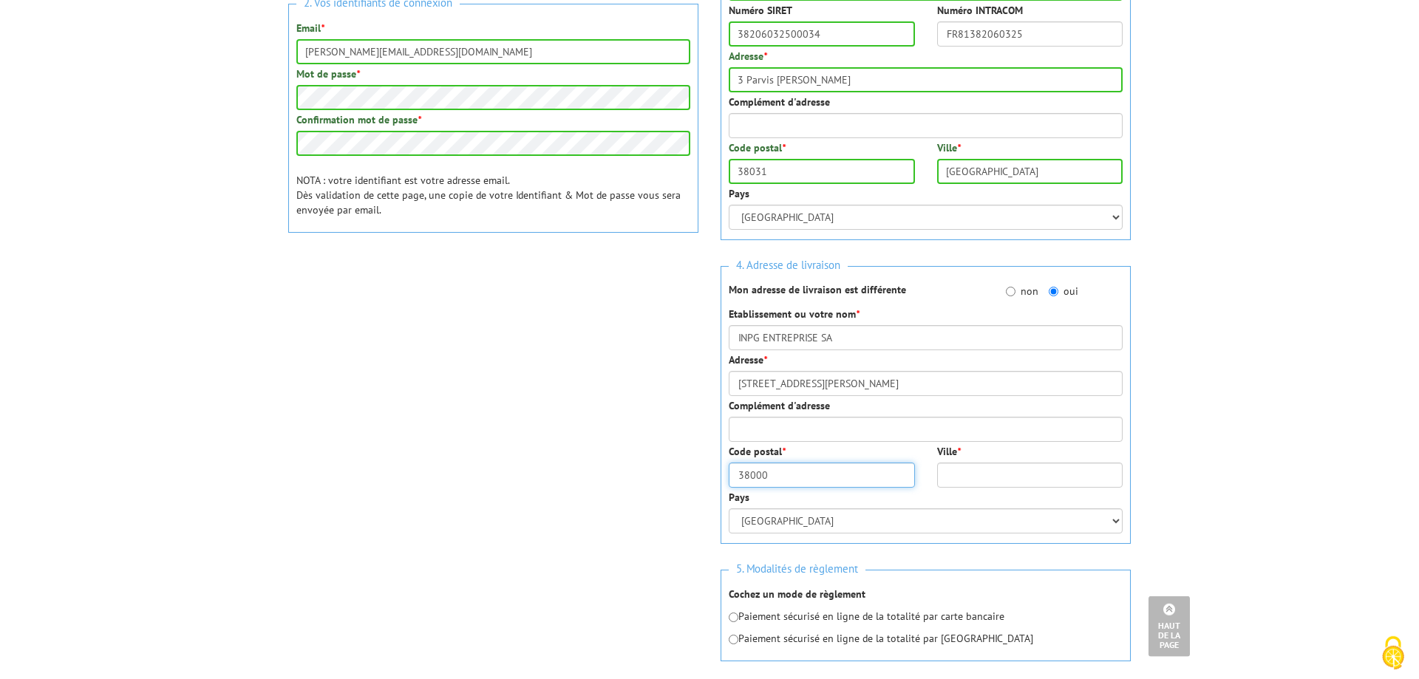
type input "38000"
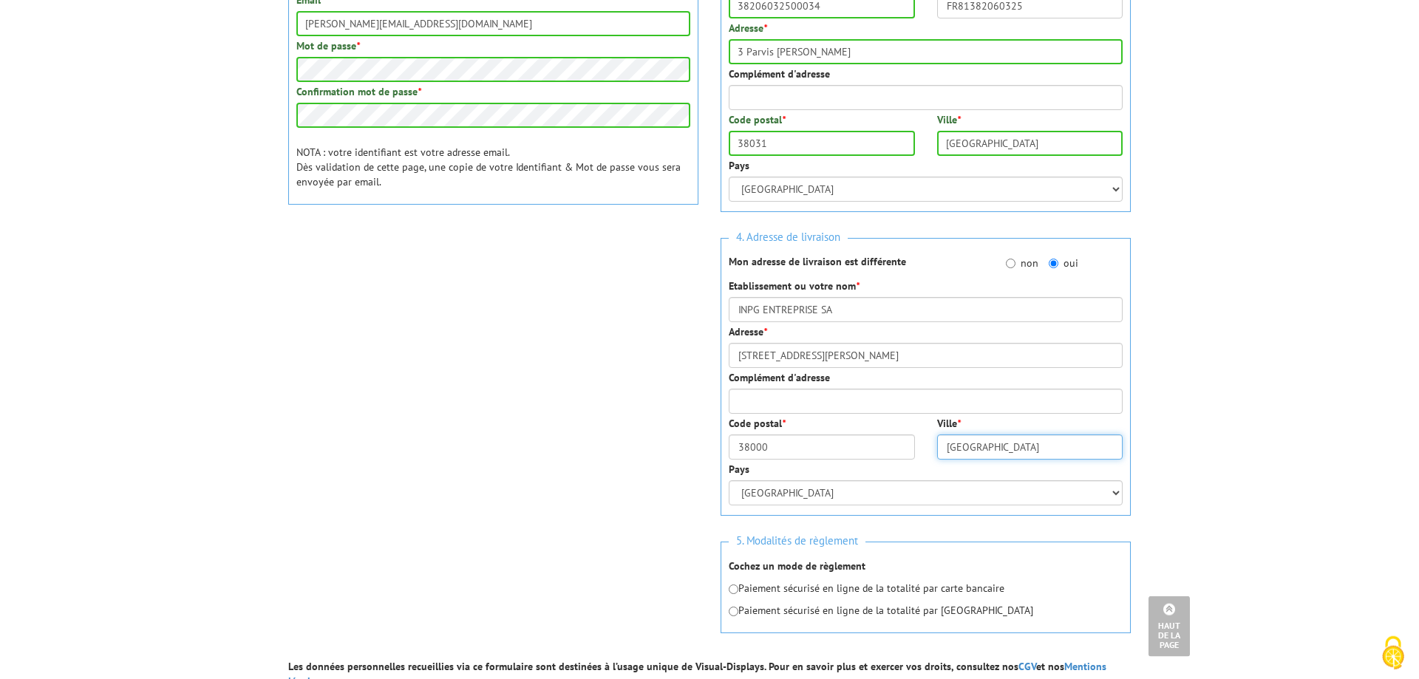
scroll to position [475, 0]
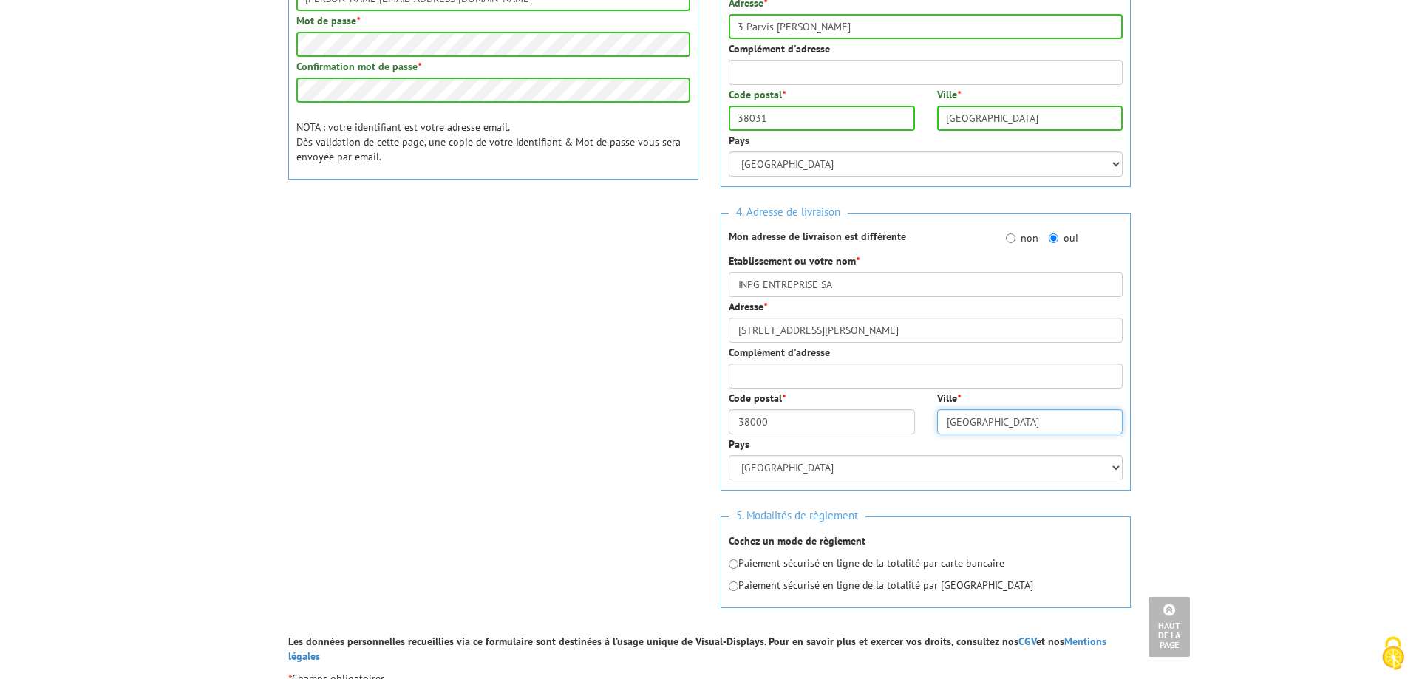
type input "[GEOGRAPHIC_DATA]"
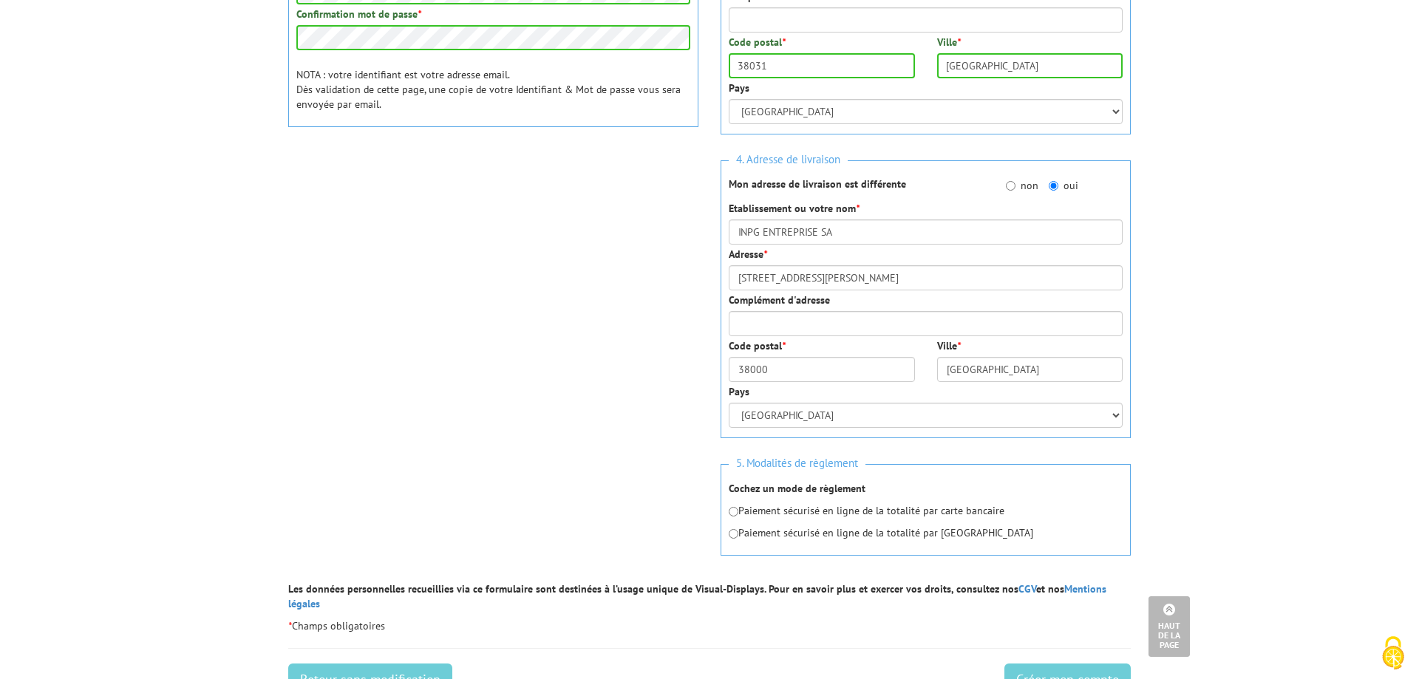
scroll to position [633, 0]
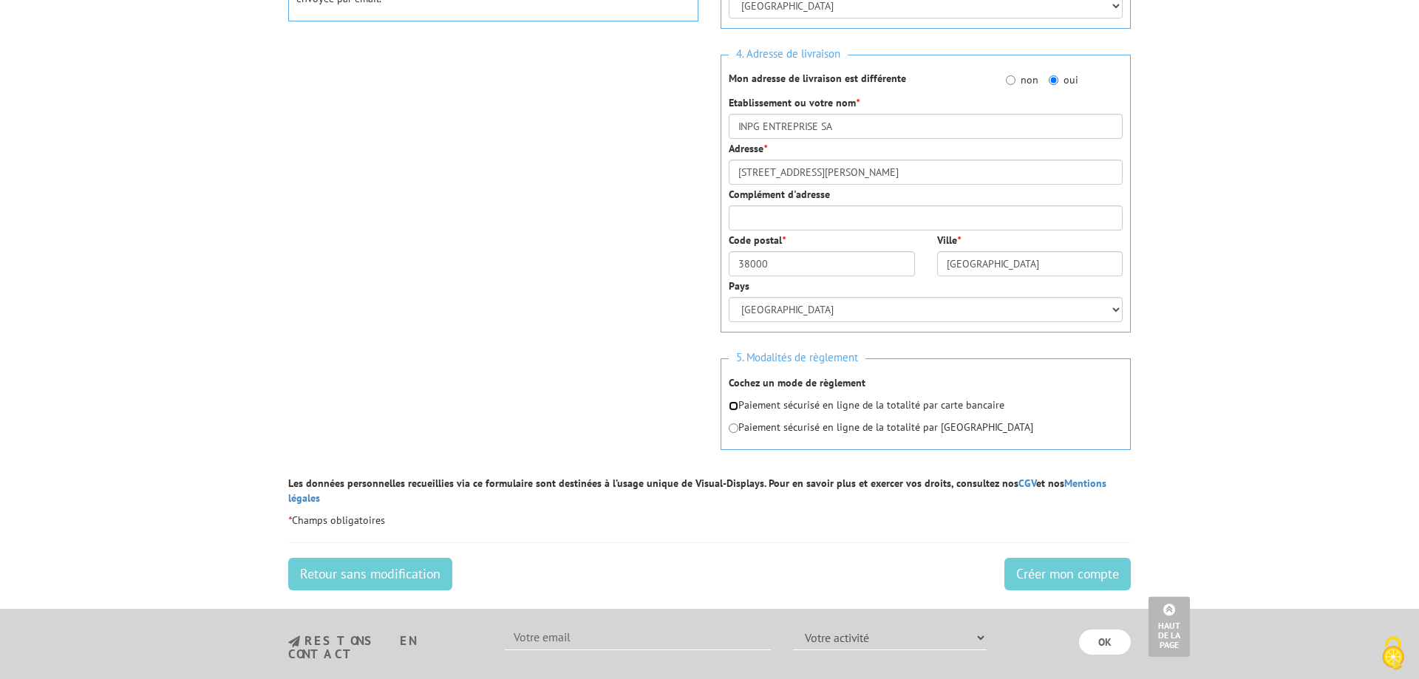
click at [732, 404] on input "radio" at bounding box center [734, 406] width 10 height 10
radio input "true"
click at [1033, 559] on input "Créer mon compte" at bounding box center [1067, 574] width 126 height 33
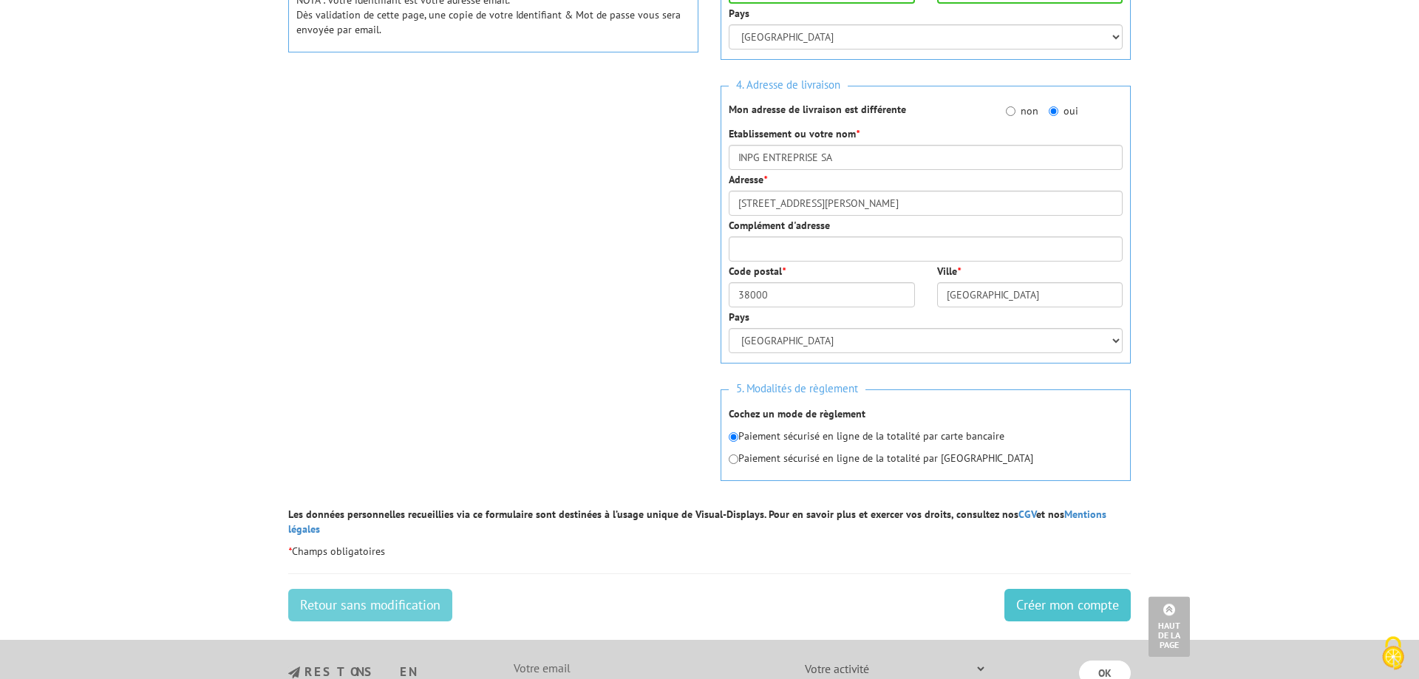
scroll to position [664, 0]
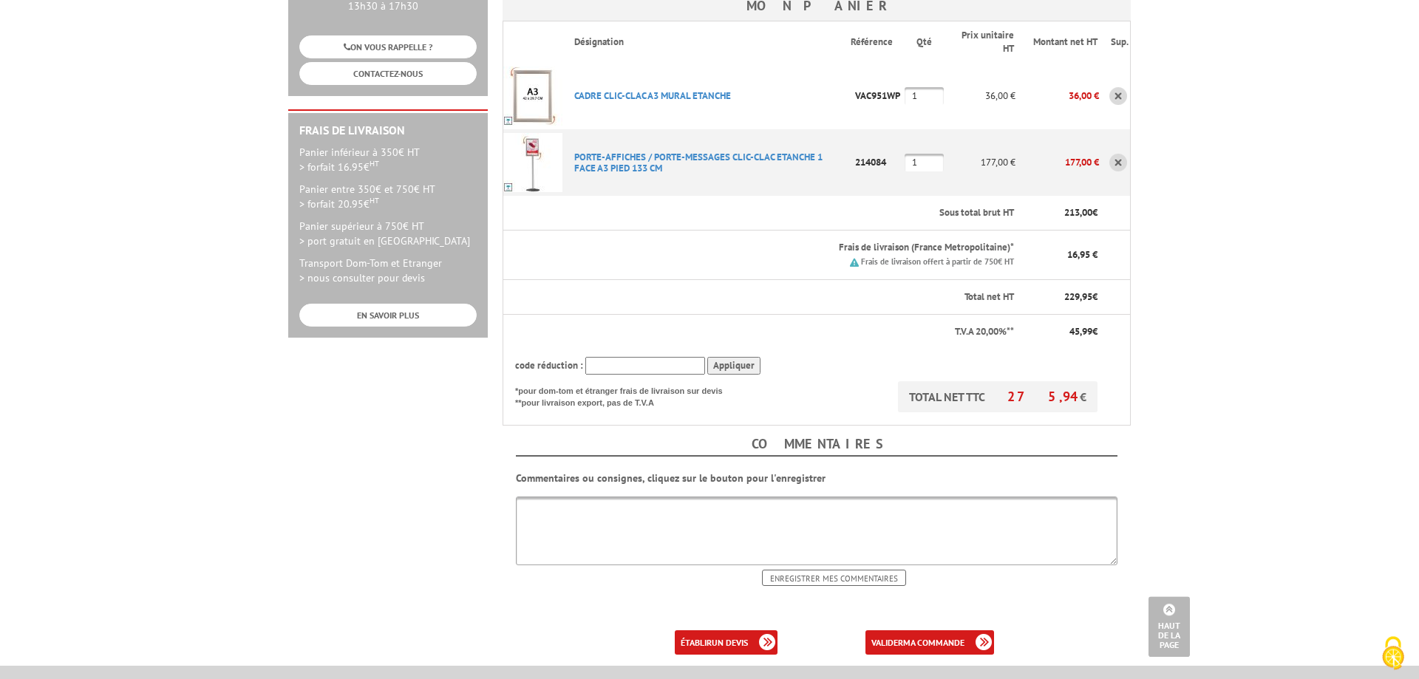
scroll to position [449, 0]
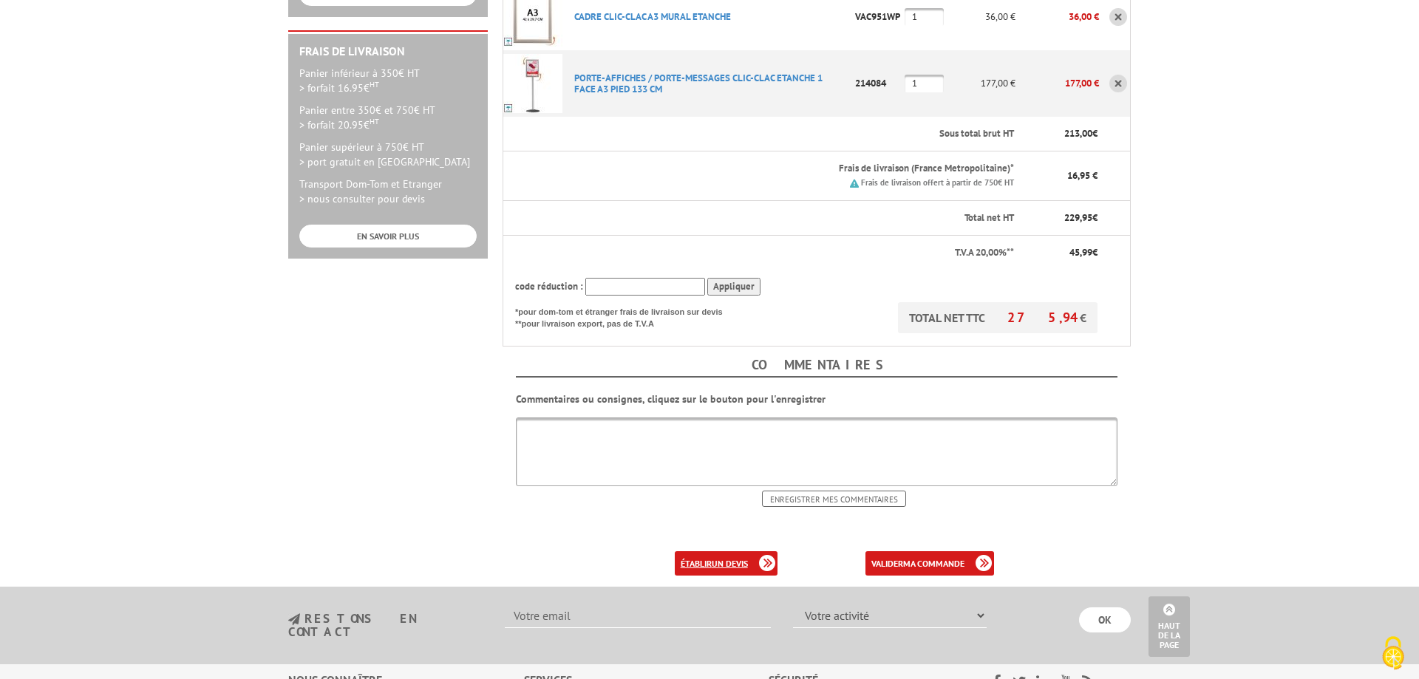
click at [753, 551] on link "établir un devis" at bounding box center [726, 563] width 103 height 24
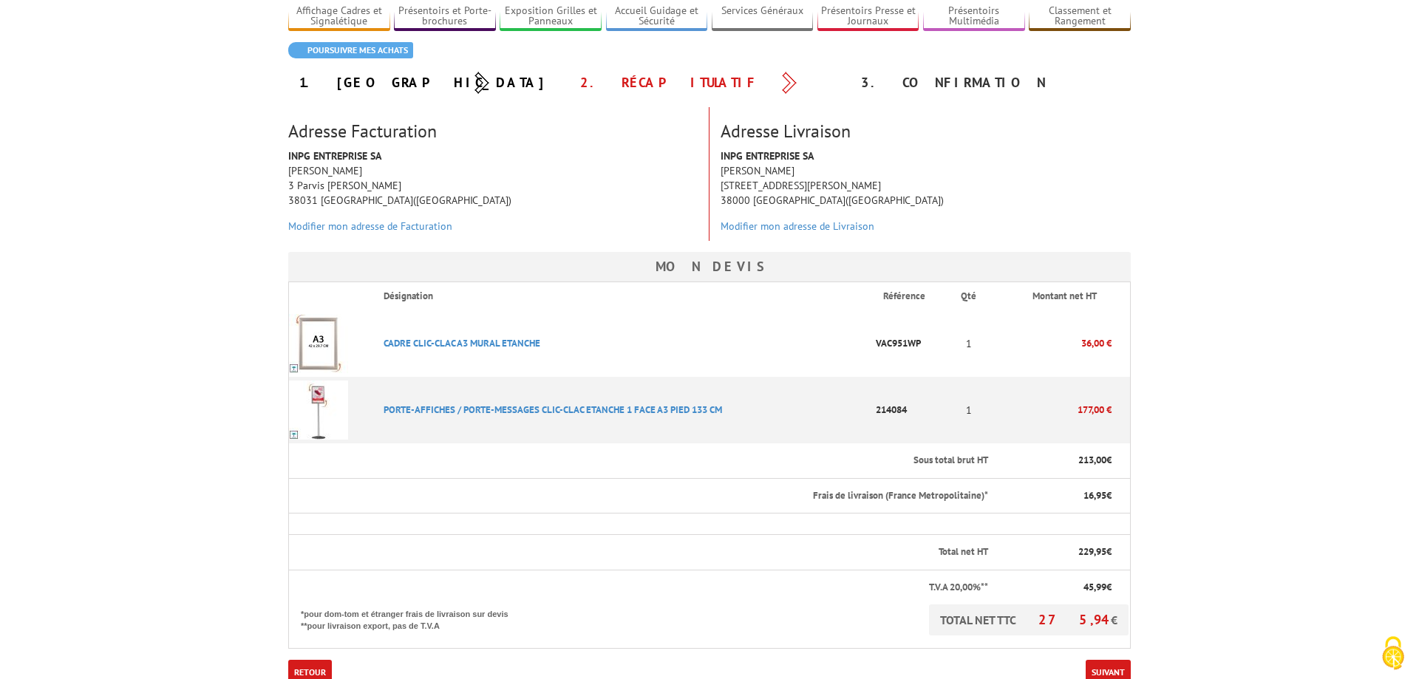
scroll to position [185, 0]
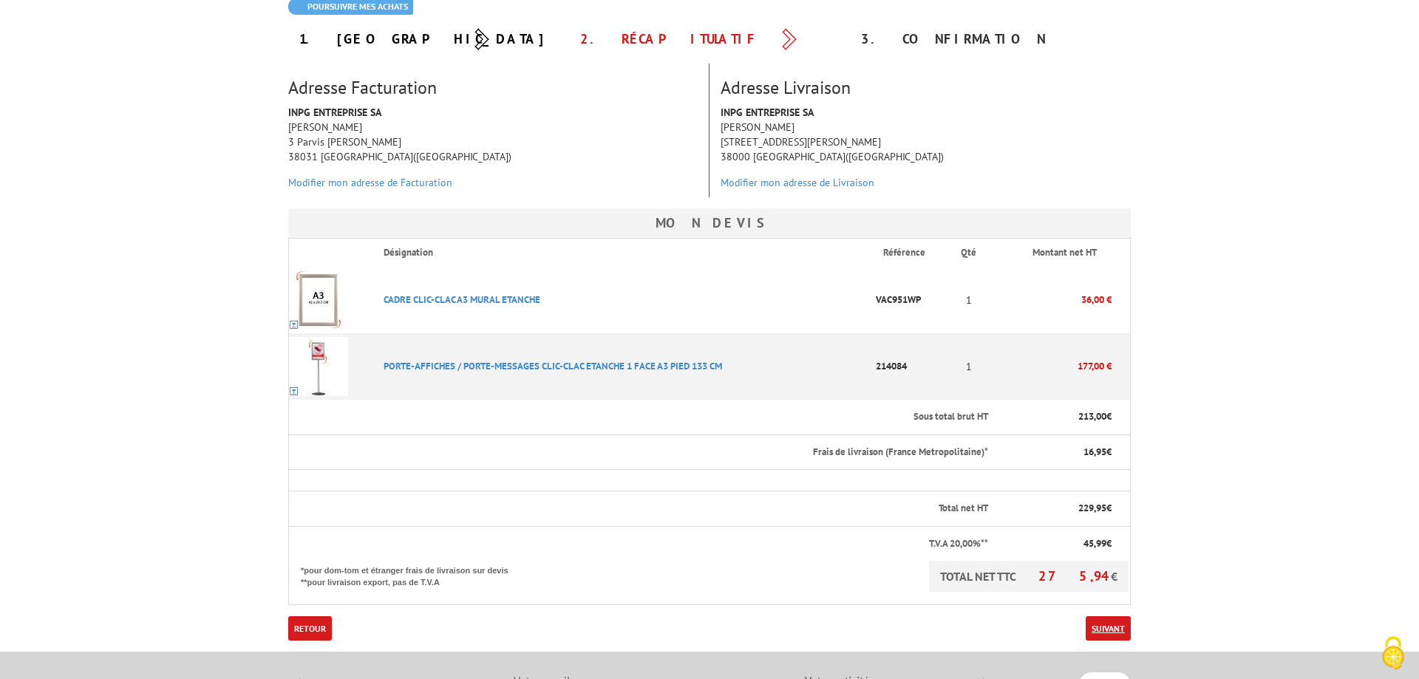
click at [1106, 620] on link "Suivant" at bounding box center [1107, 628] width 45 height 24
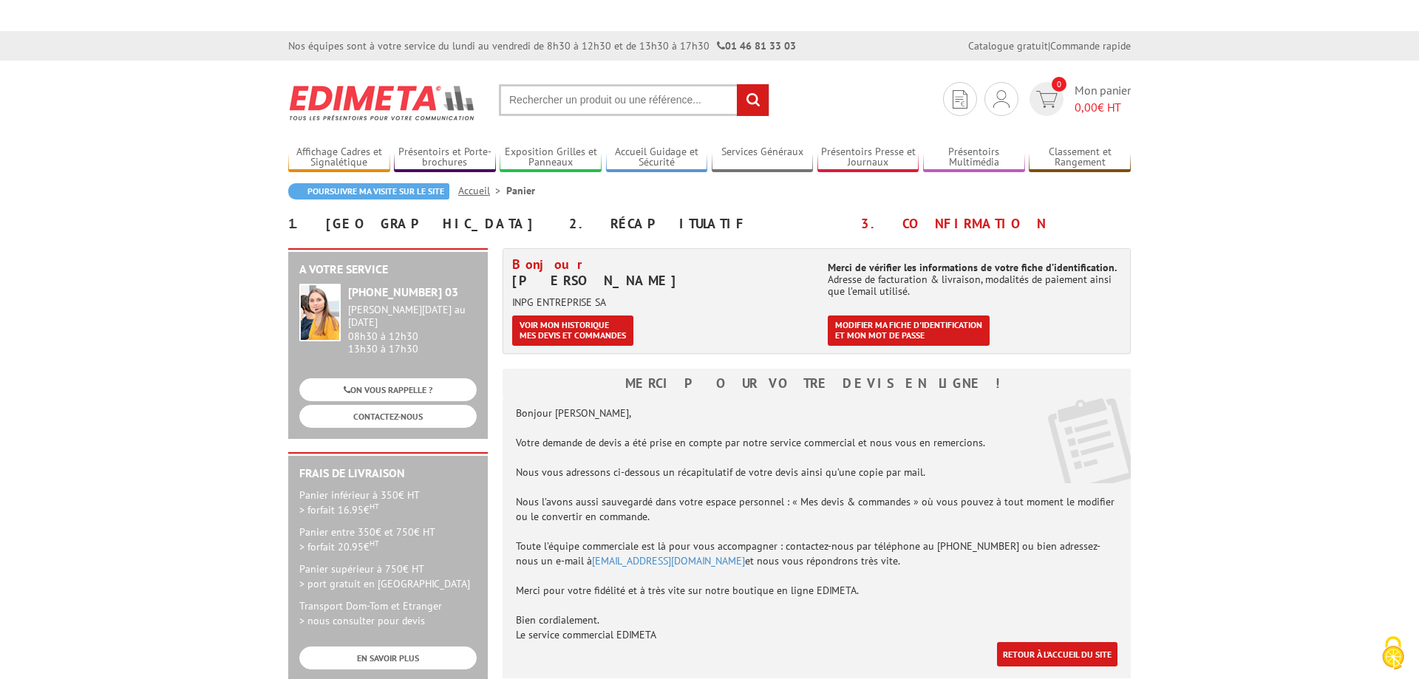
scroll to position [79, 0]
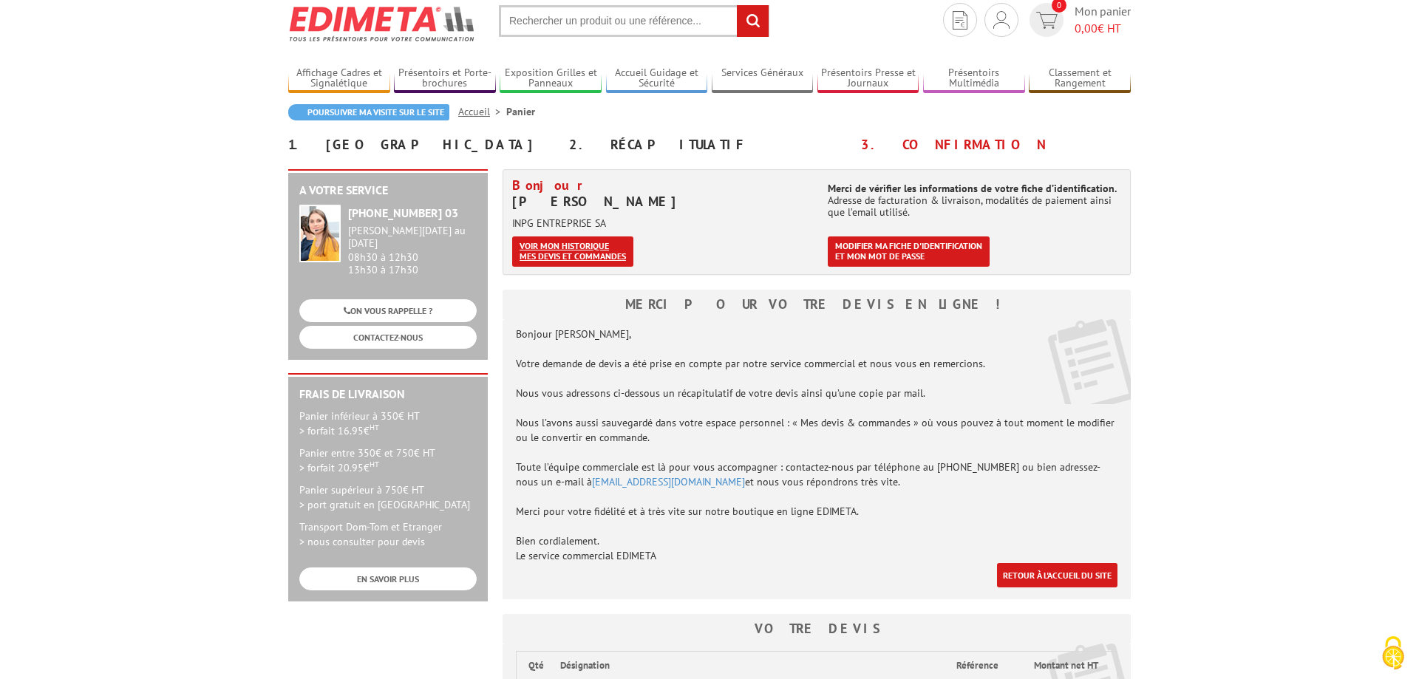
click at [586, 253] on link "Voir mon historique mes devis et commandes" at bounding box center [572, 251] width 121 height 30
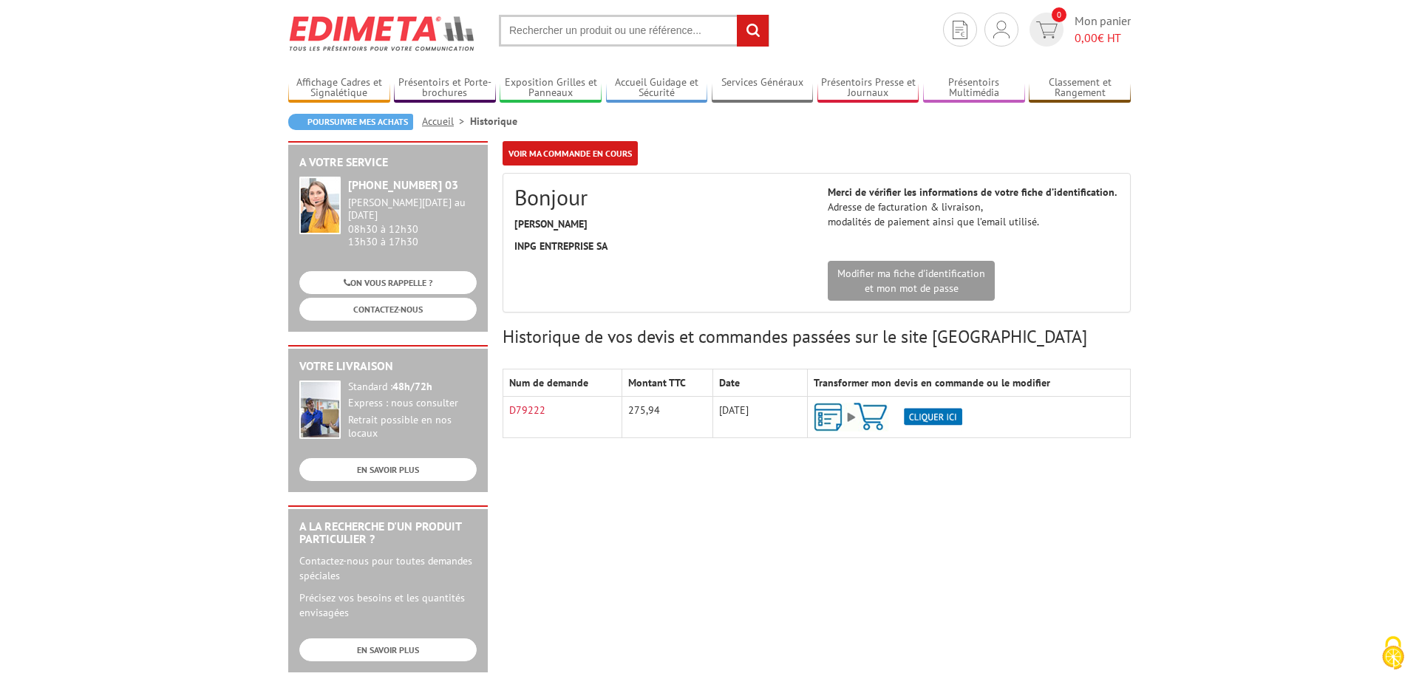
scroll to position [79, 0]
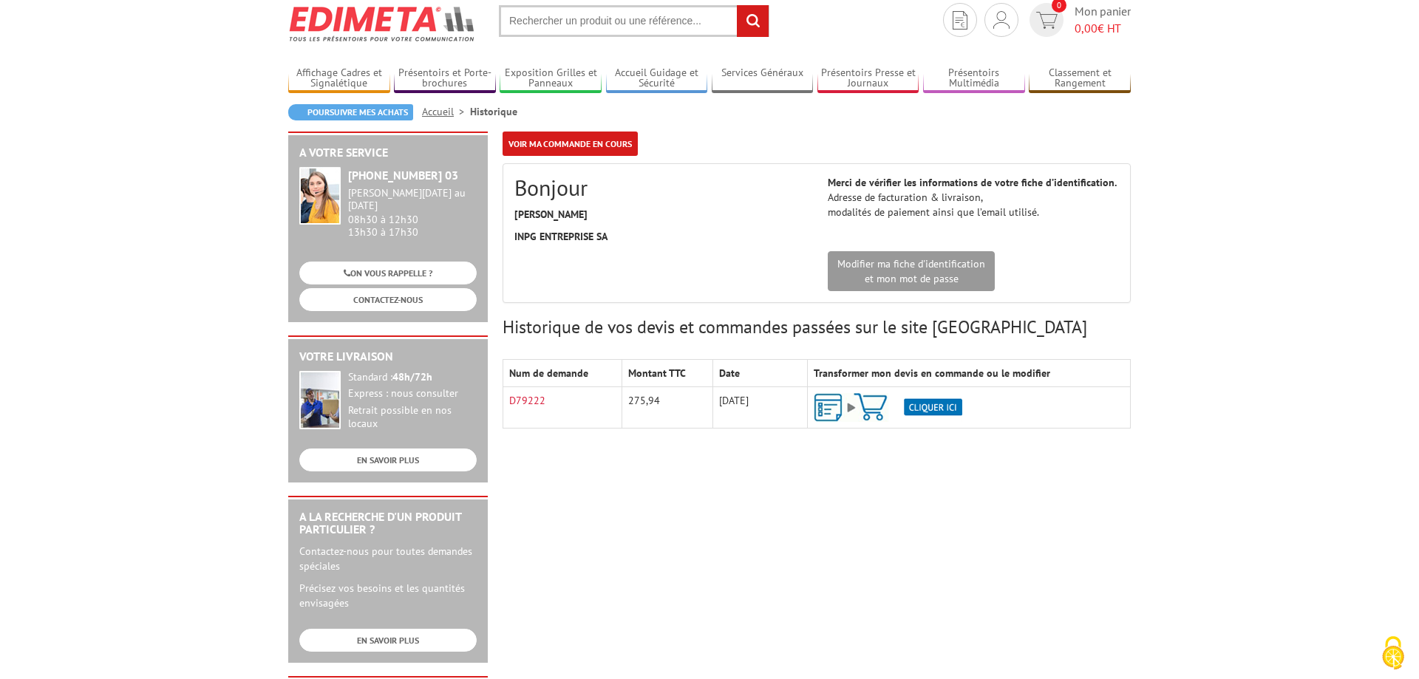
click at [936, 403] on img at bounding box center [888, 407] width 149 height 29
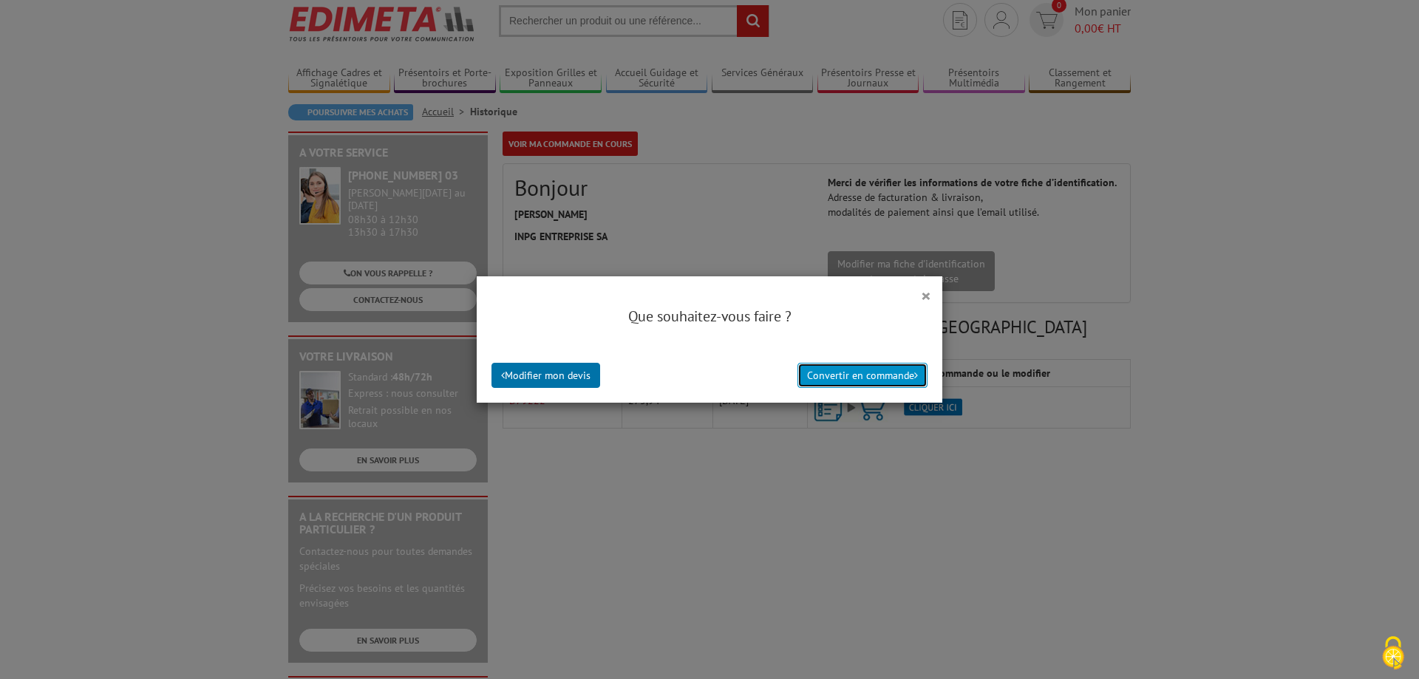
click at [870, 381] on button "Convertir en commande" at bounding box center [862, 375] width 130 height 25
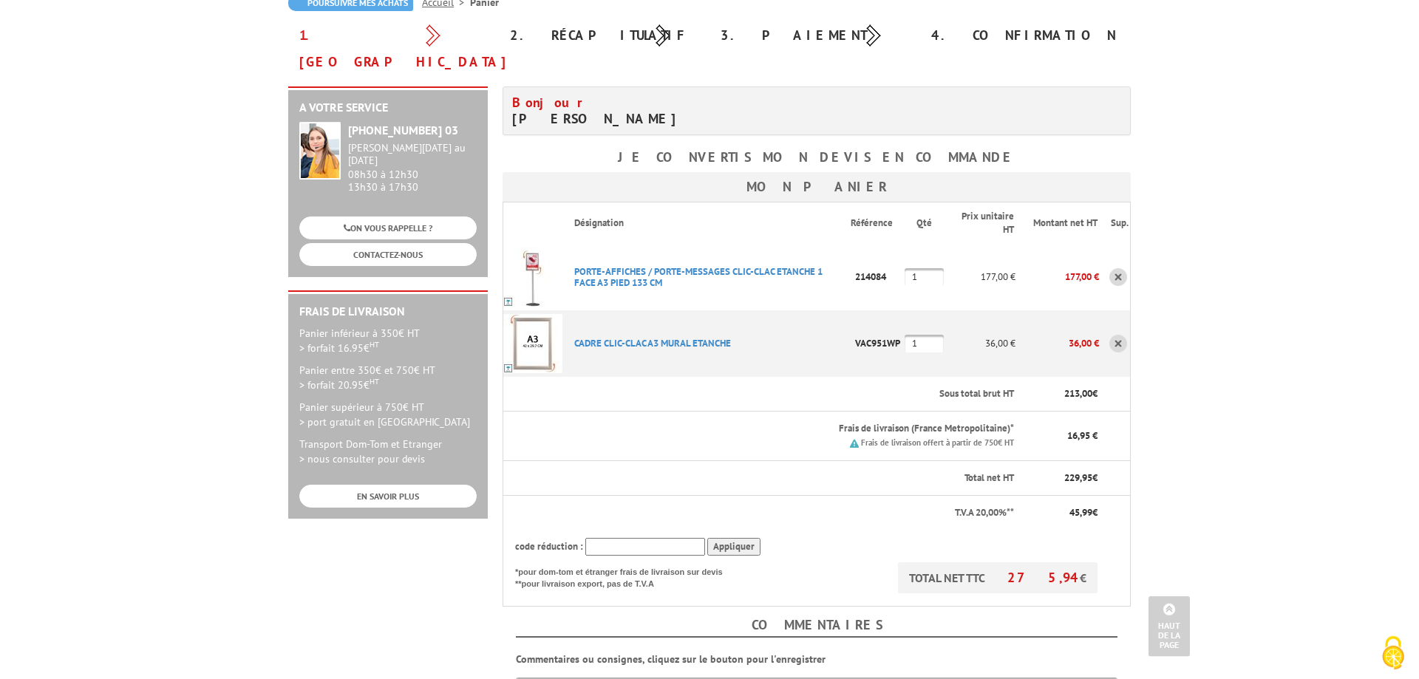
scroll to position [158, 0]
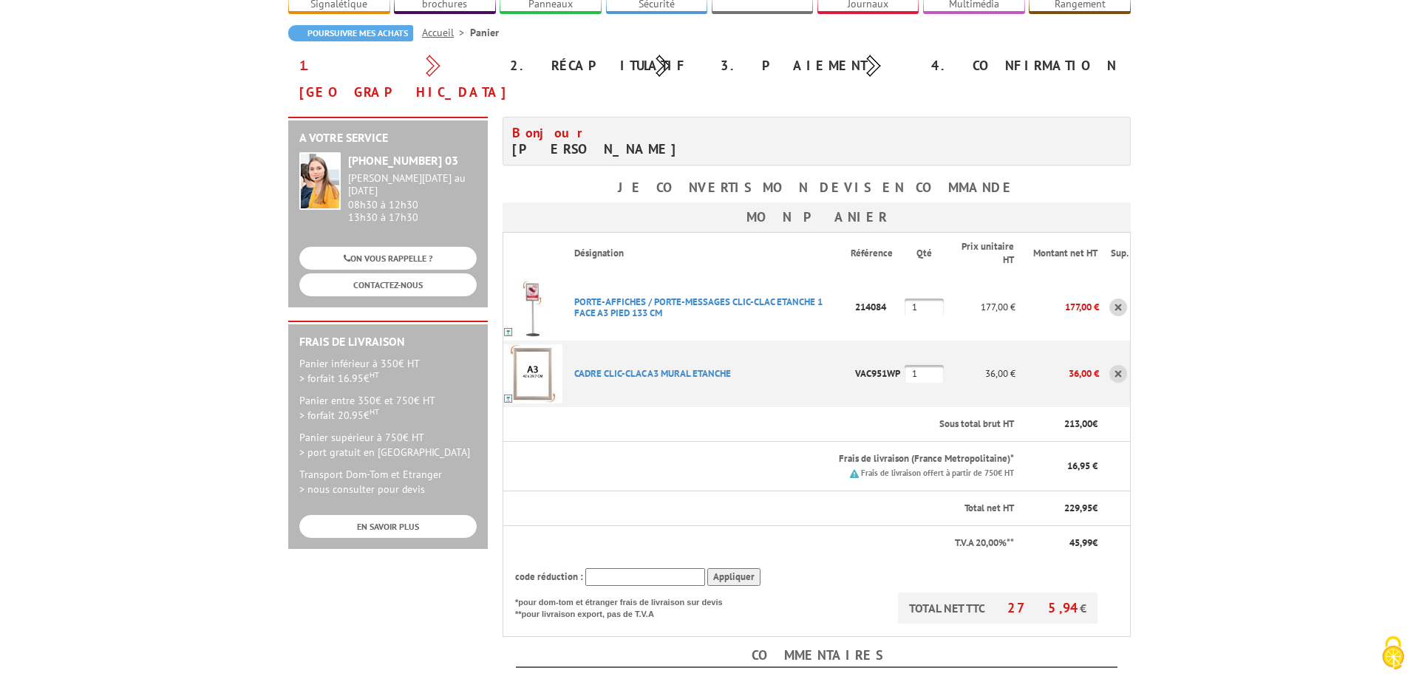
click at [1377, 368] on body "Nos équipes sont à votre service du [DATE] au [DATE] de 8h30 à 12h30 et de 13h3…" at bounding box center [709, 530] width 1419 height 1376
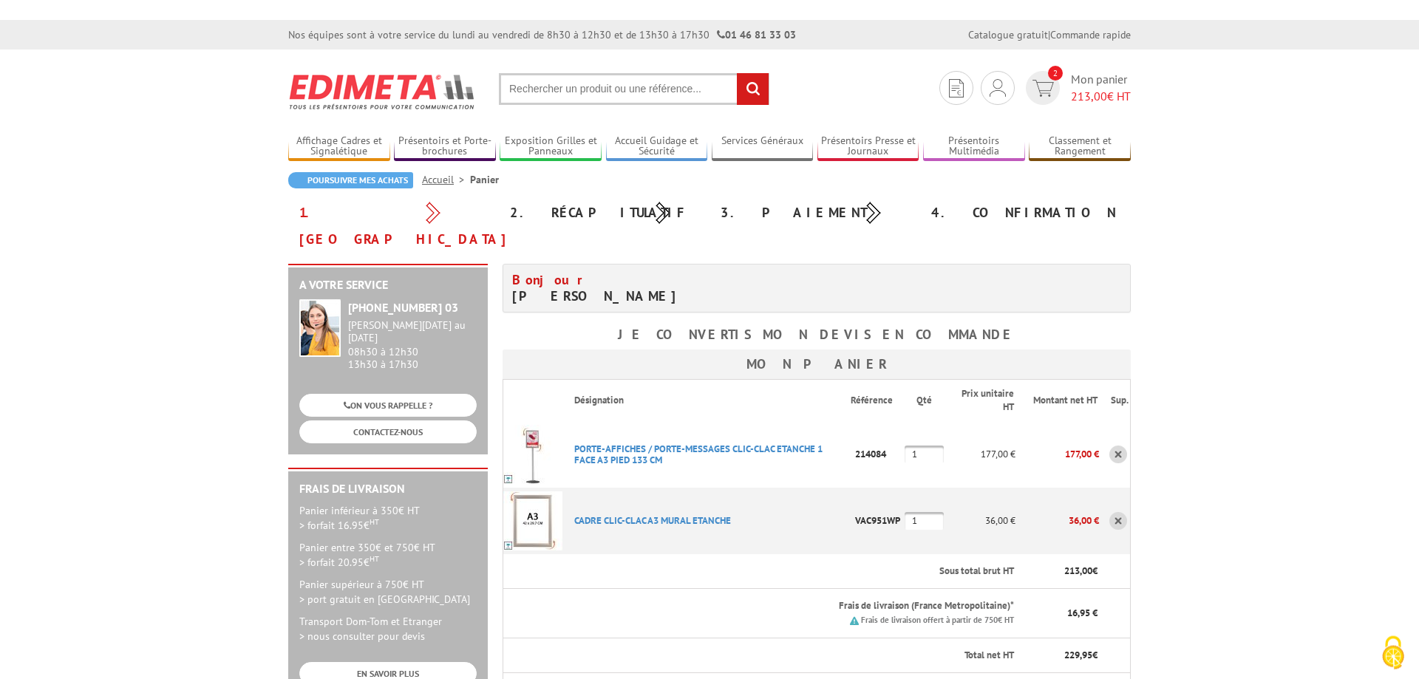
scroll to position [0, 0]
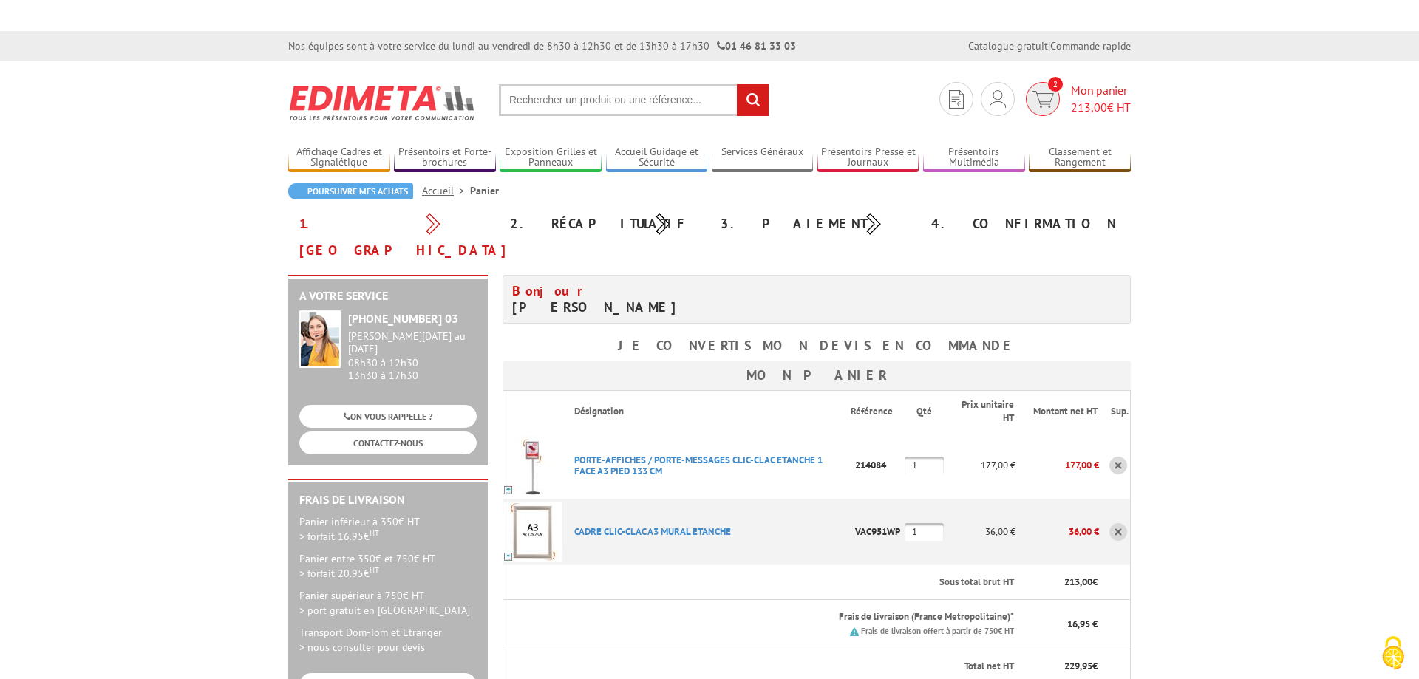
click at [1065, 105] on link "2 Mon panier 213,00 € HT" at bounding box center [1076, 99] width 109 height 34
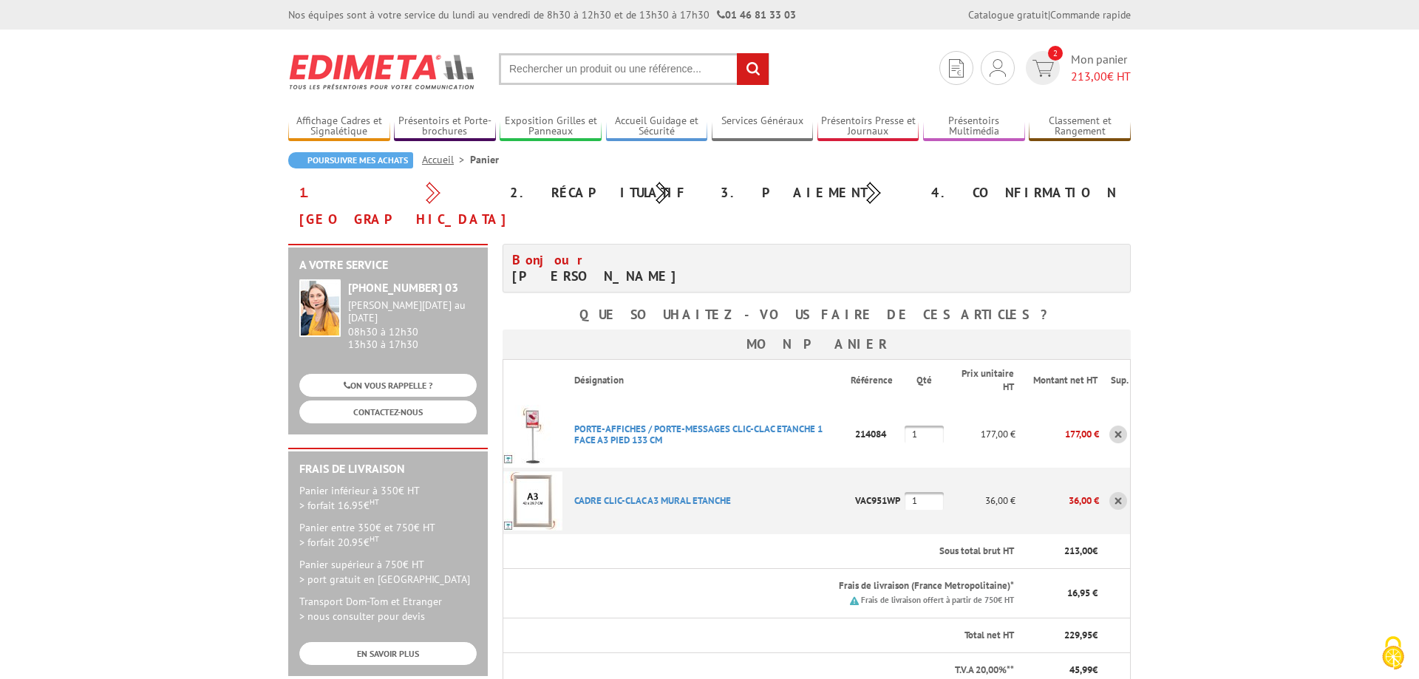
drag, startPoint x: 1241, startPoint y: 116, endPoint x: 1266, endPoint y: 89, distance: 37.1
click at [1242, 116] on body "Nos équipes sont à votre service du [DATE] au [DATE] de 8h30 à 12h30 et de 13h3…" at bounding box center [709, 672] width 1419 height 1345
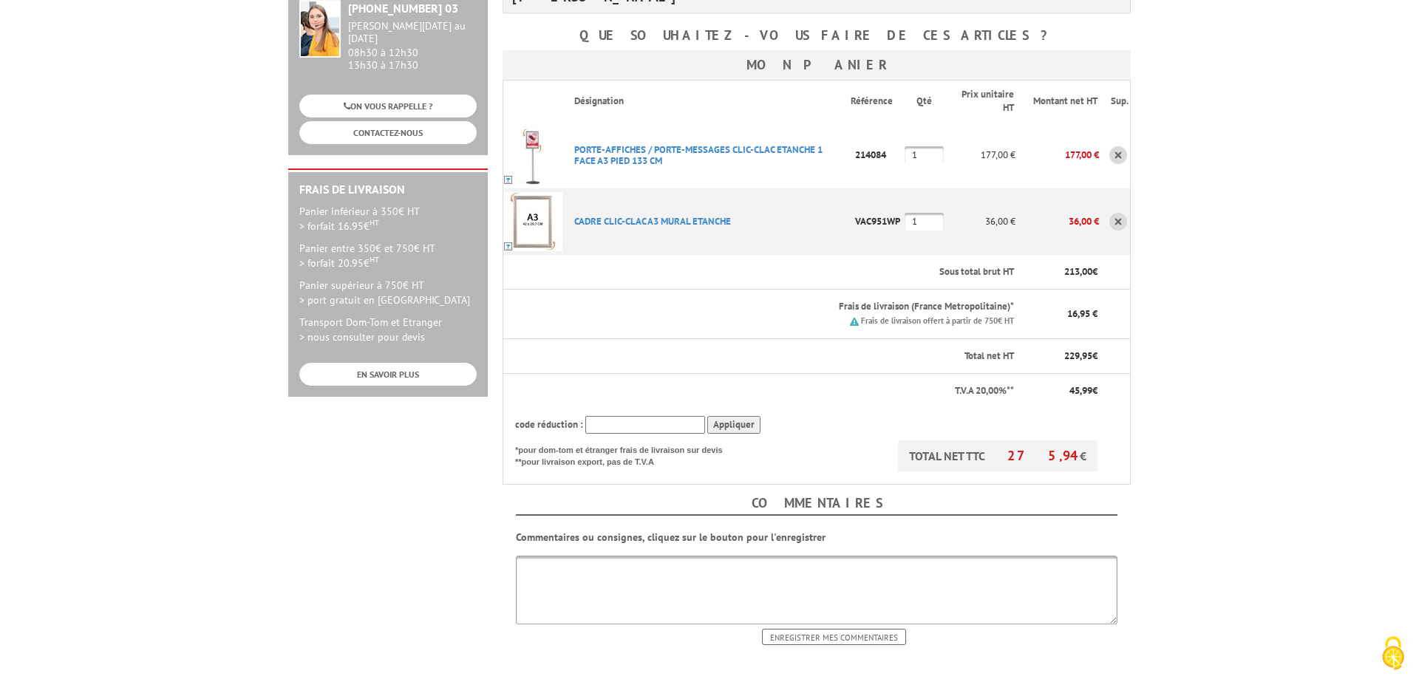
scroll to position [343, 0]
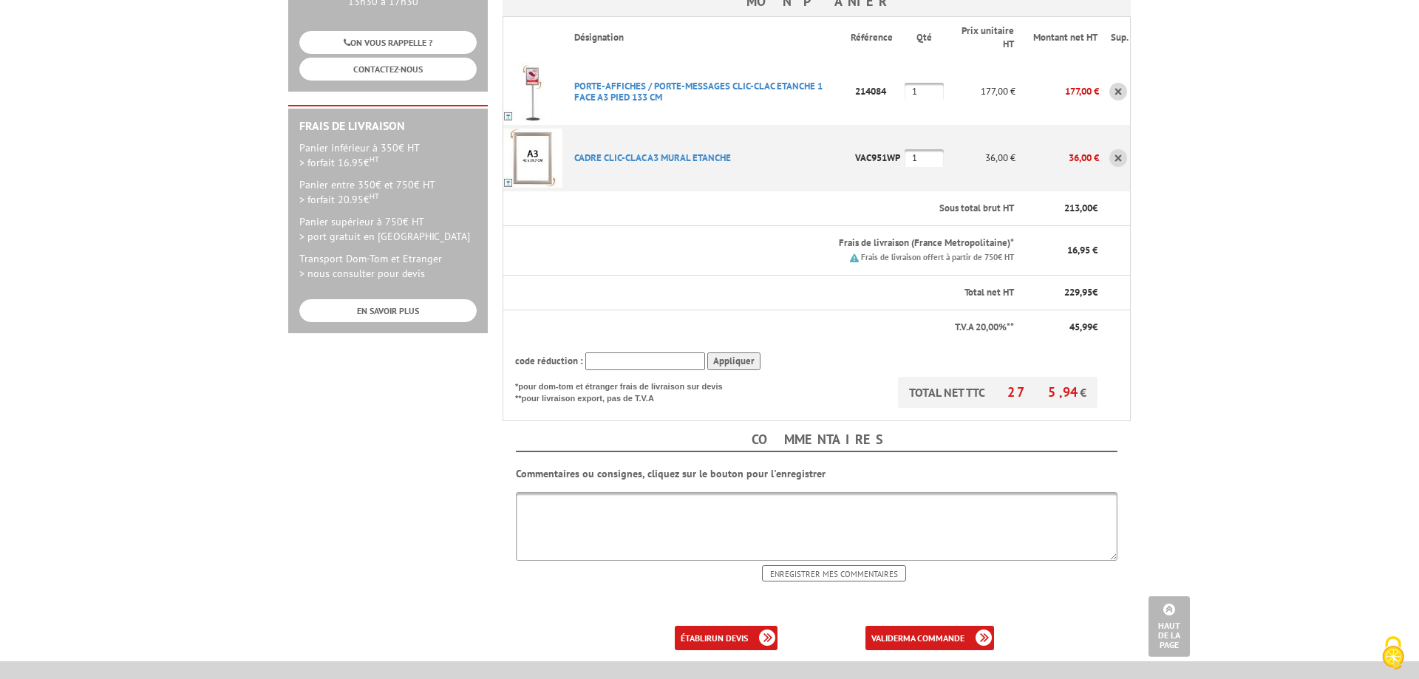
click at [981, 626] on div "valider ma commande" at bounding box center [896, 638] width 216 height 24
click at [947, 632] on b "ma commande" at bounding box center [933, 637] width 61 height 11
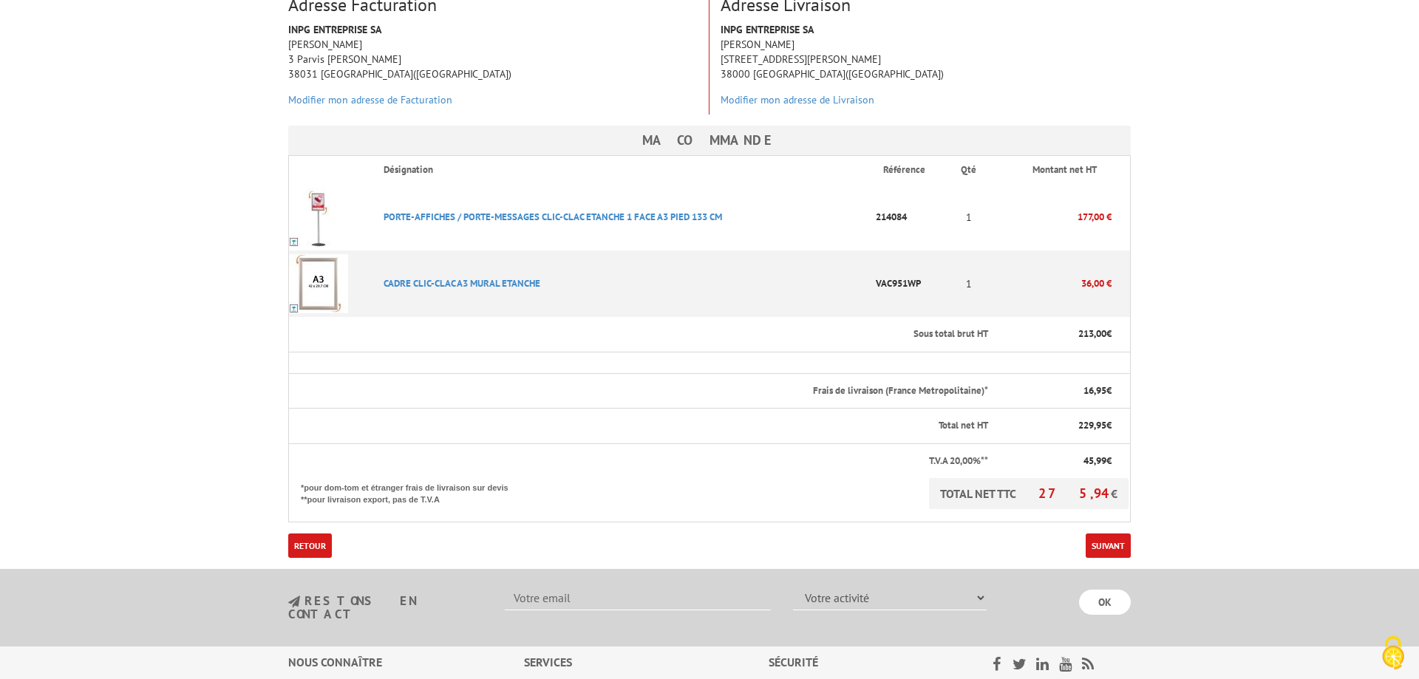
scroll to position [290, 0]
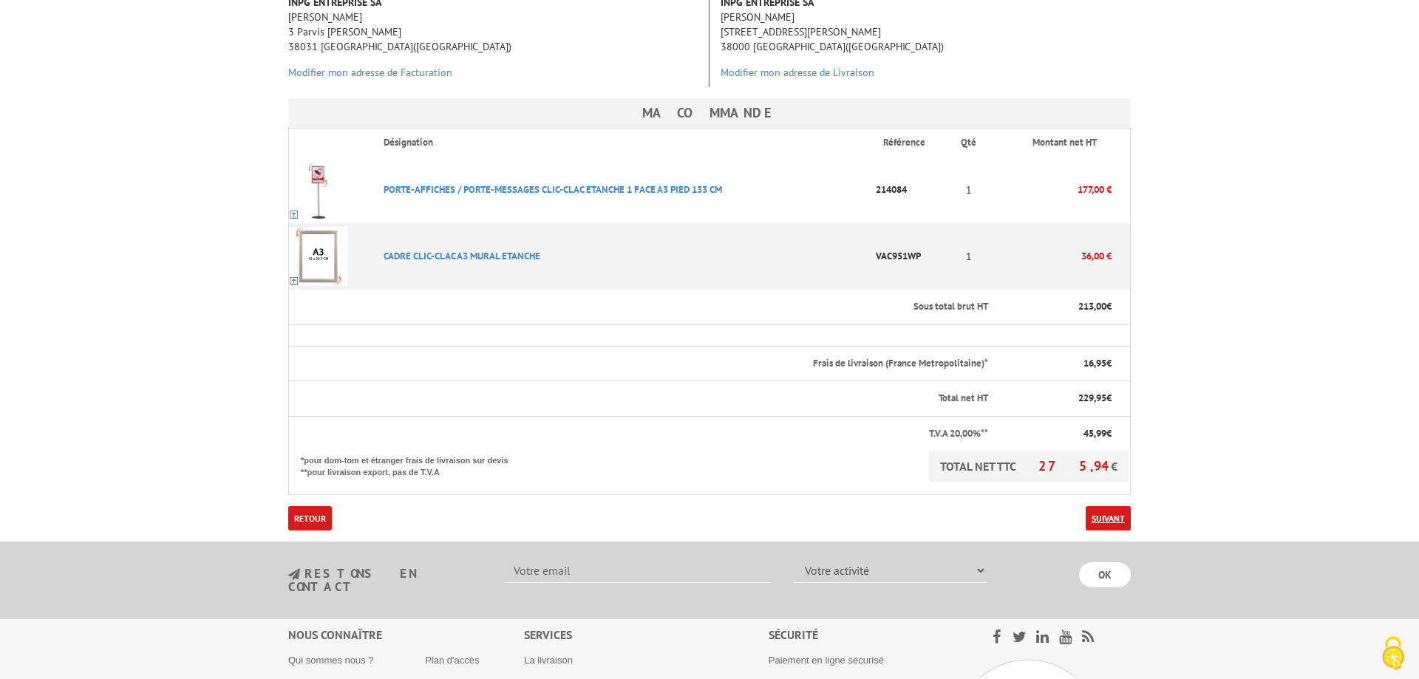
click at [1111, 506] on link "Suivant" at bounding box center [1107, 518] width 45 height 24
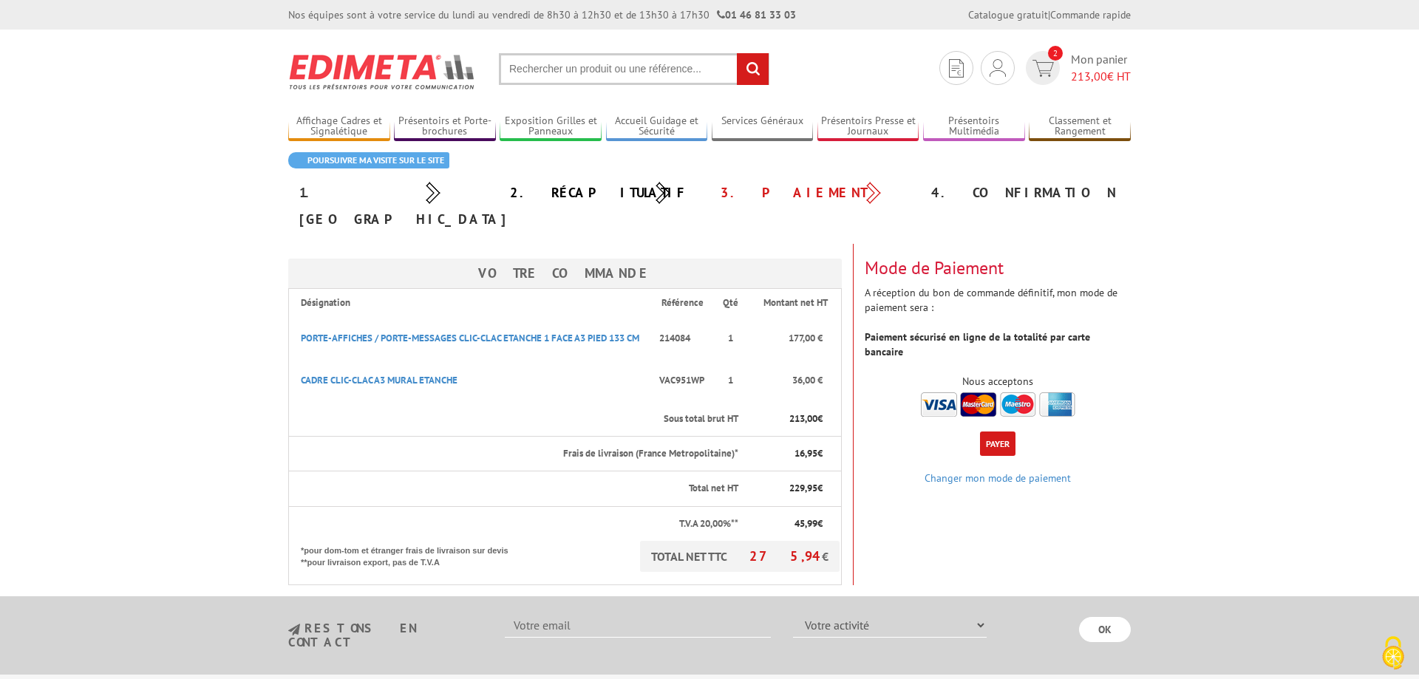
click at [1041, 445] on div "Votre Commande Désignation Référence Qté Montant net HT PORTE-AFFICHES / PORTE-…" at bounding box center [709, 414] width 865 height 341
click at [1040, 471] on link "Changer mon mode de paiement" at bounding box center [997, 477] width 146 height 13
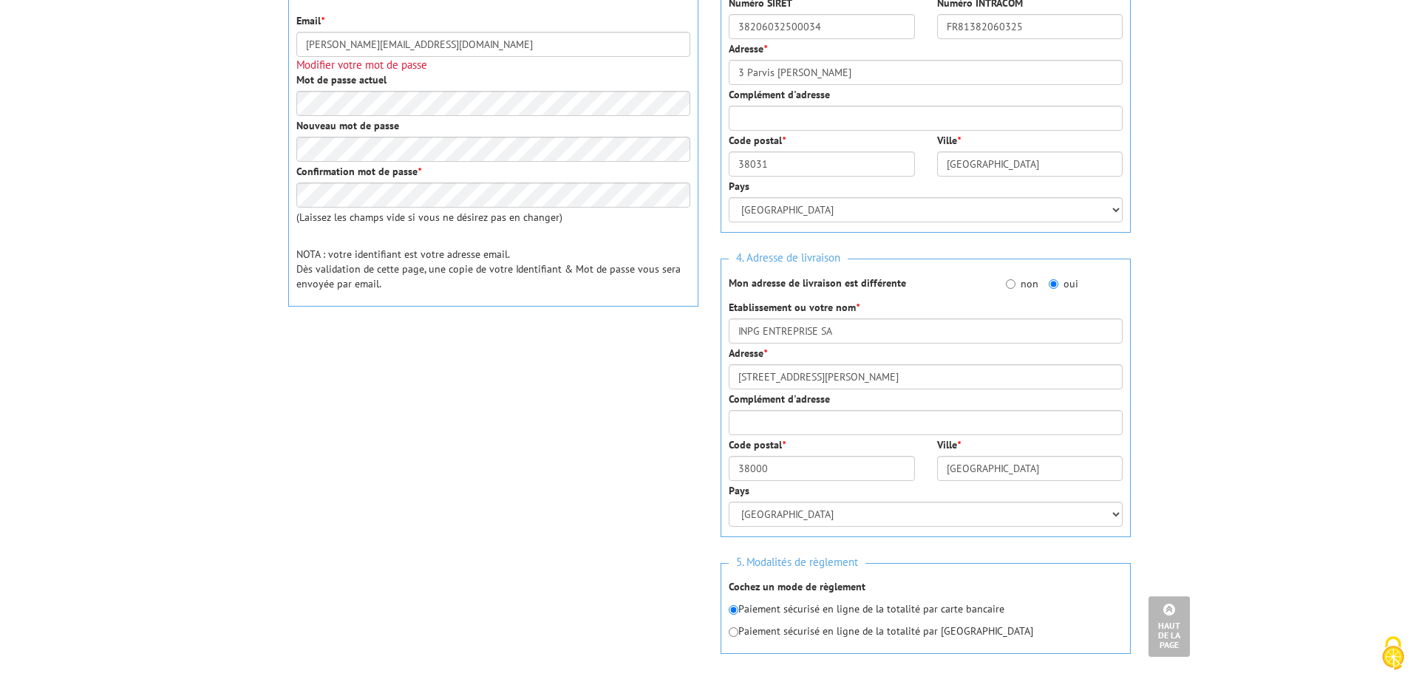
scroll to position [554, 0]
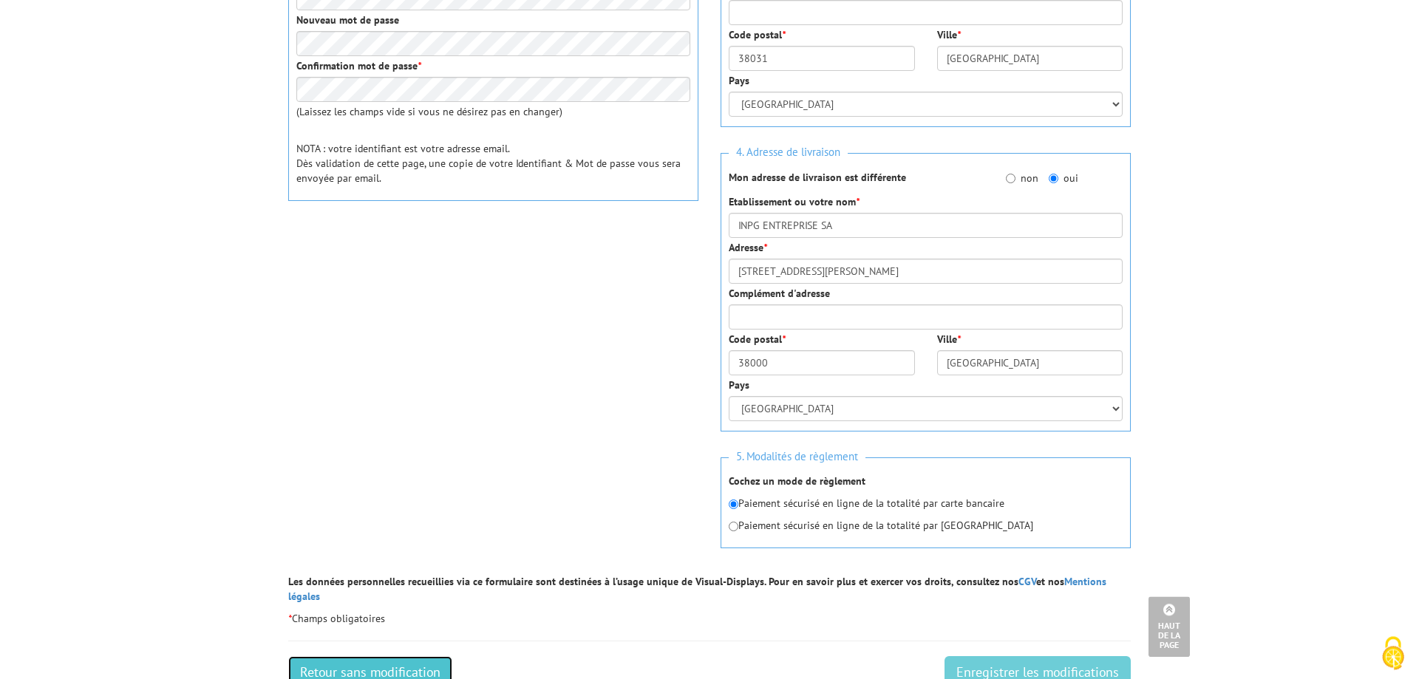
click at [431, 656] on link "Retour sans modification" at bounding box center [370, 672] width 164 height 33
